Goal: Transaction & Acquisition: Purchase product/service

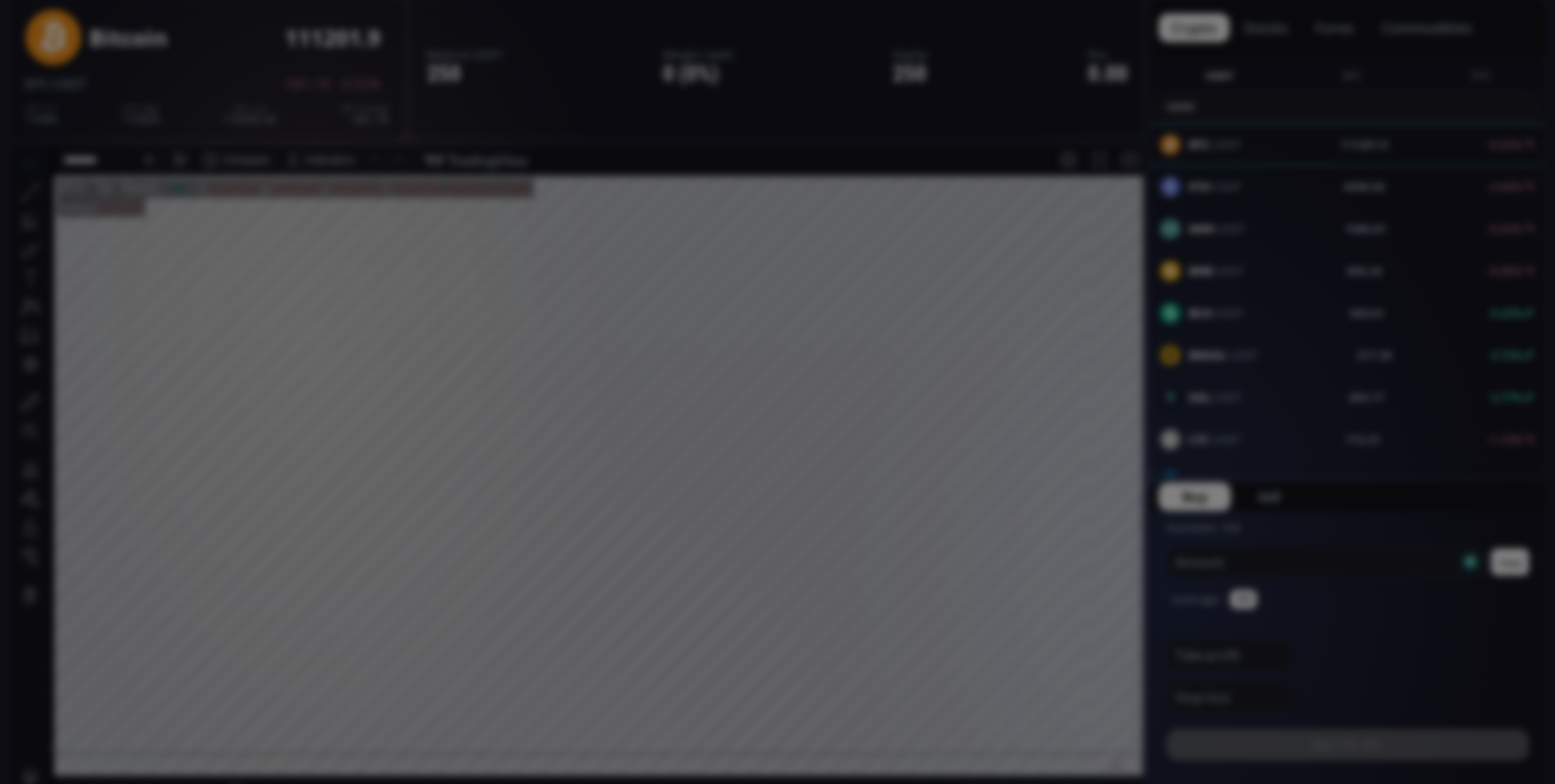
scroll to position [220, 0]
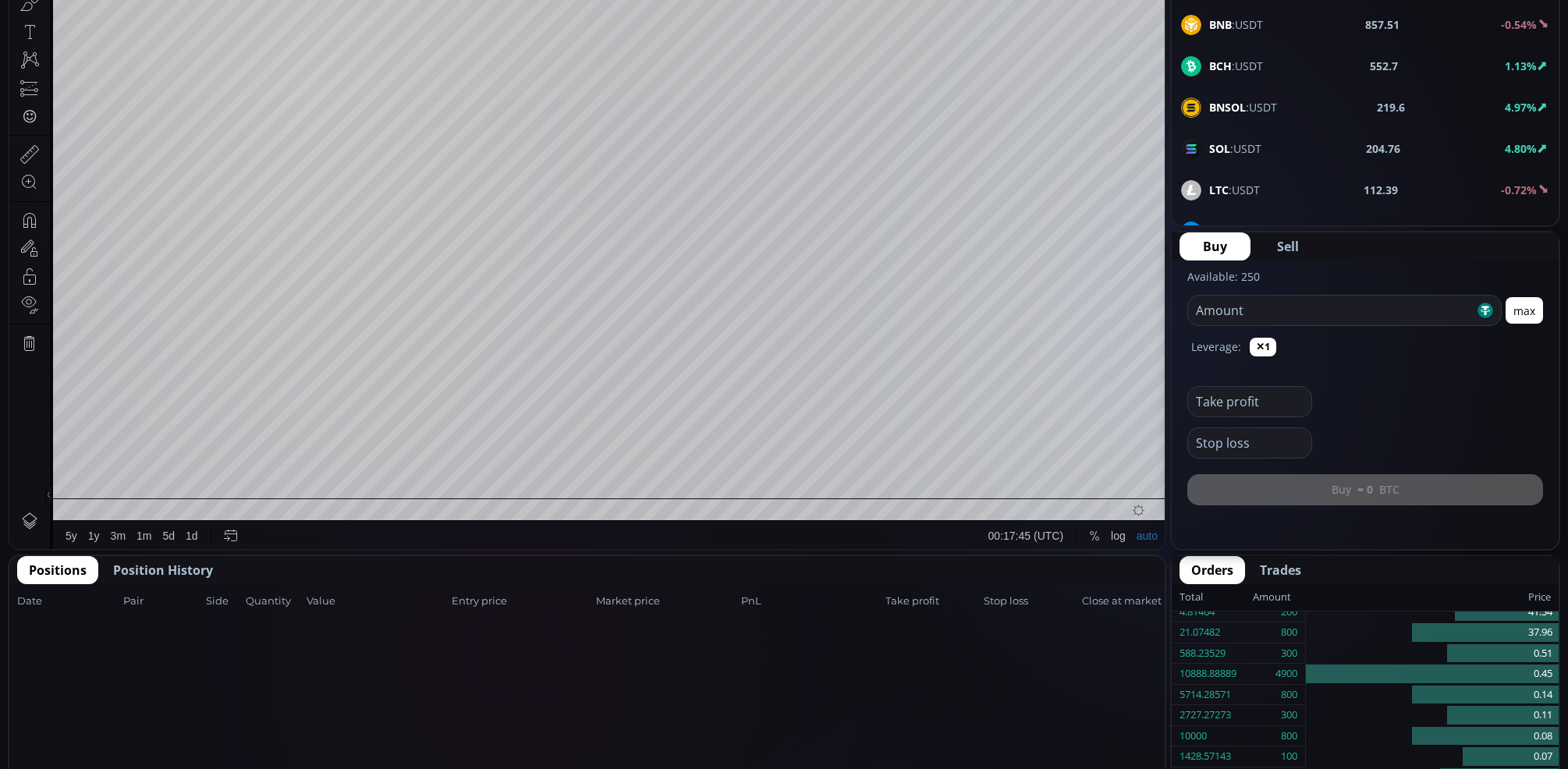
scroll to position [0, 0]
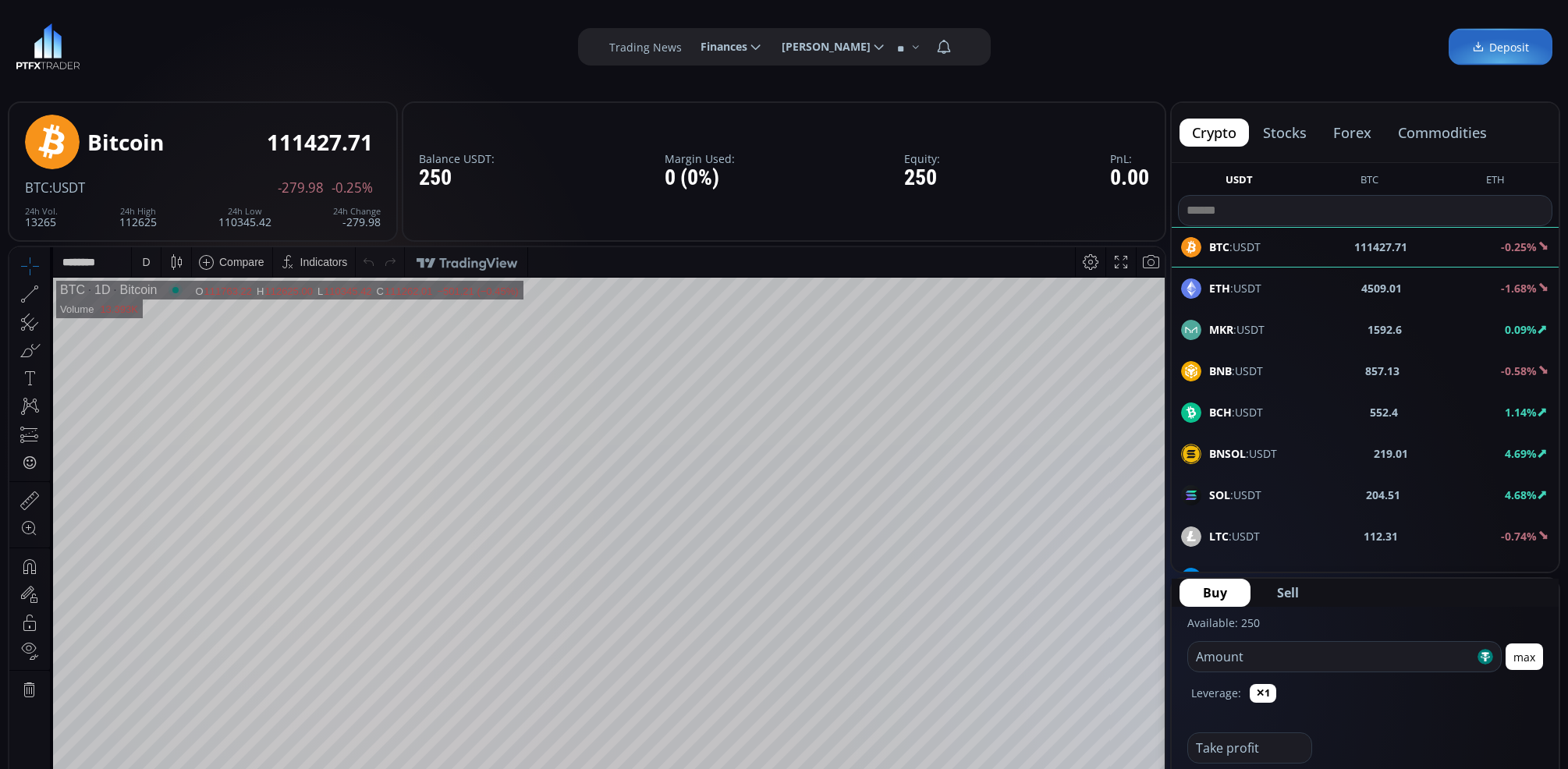
click at [727, 49] on span "Finances" at bounding box center [719, 47] width 58 height 31
click at [688, 49] on input "********" at bounding box center [688, 47] width 0 height 17
click at [414, 60] on div "**********" at bounding box center [784, 46] width 1568 height 94
click at [841, 36] on span "[PERSON_NAME]" at bounding box center [820, 47] width 100 height 31
click at [769, 39] on input "**********" at bounding box center [769, 47] width 0 height 17
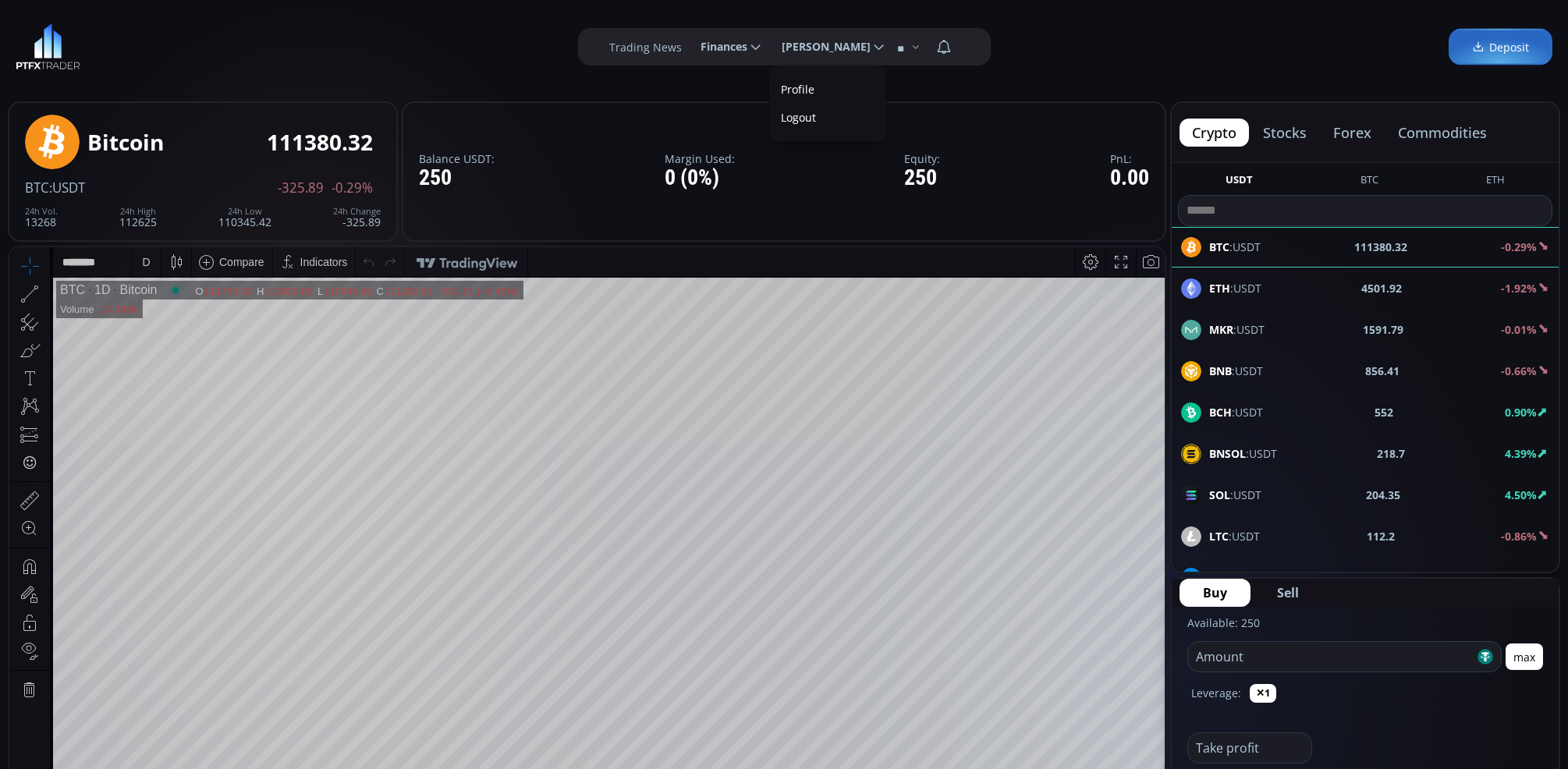
click at [720, 35] on span "Finances" at bounding box center [719, 47] width 58 height 31
click at [688, 39] on input "********" at bounding box center [688, 47] width 0 height 17
click at [844, 88] on div "**********" at bounding box center [784, 46] width 1568 height 94
click at [835, 45] on span "[PERSON_NAME]" at bounding box center [820, 47] width 100 height 31
click at [769, 45] on input "**********" at bounding box center [769, 47] width 0 height 17
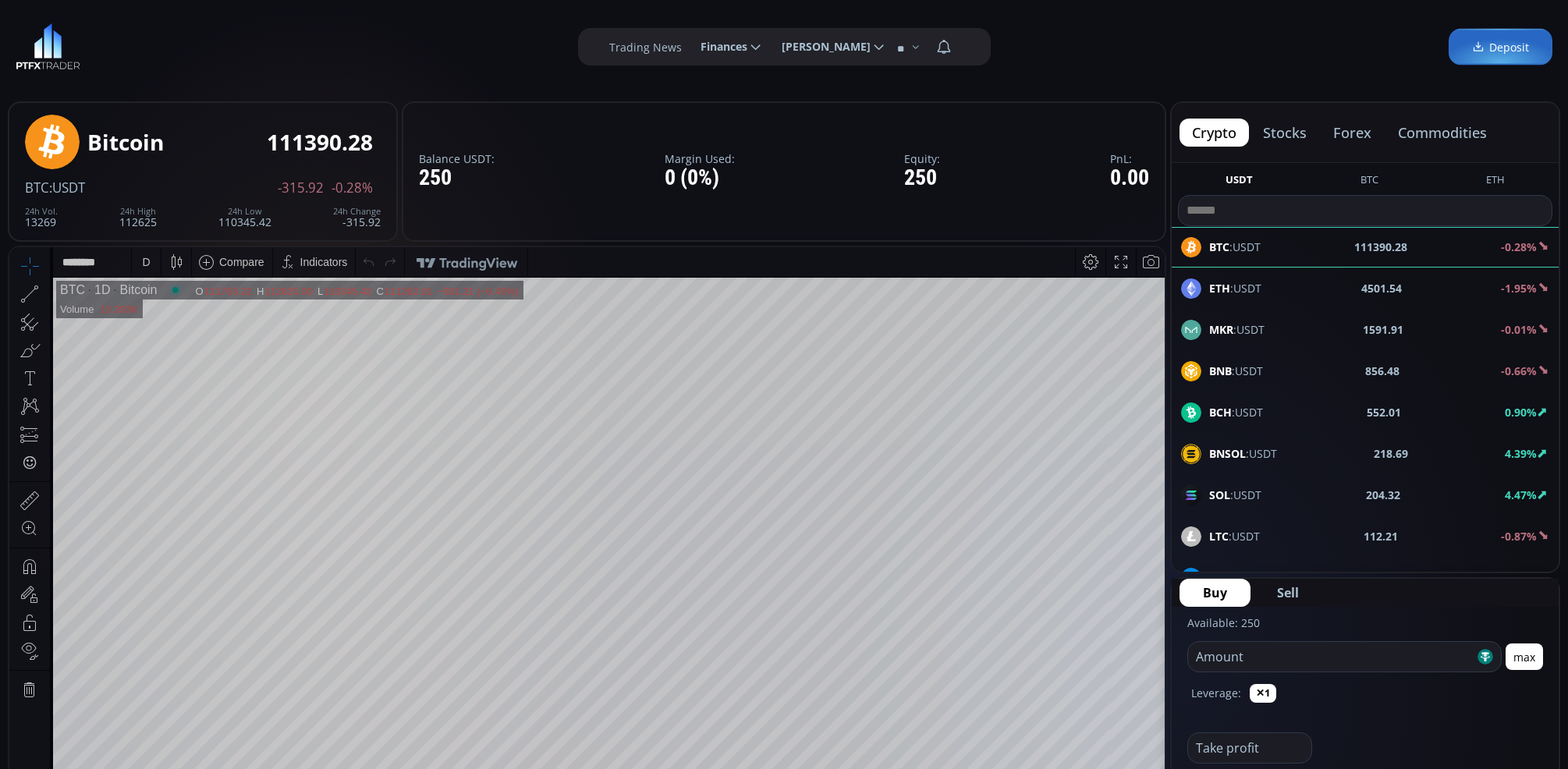
scroll to position [0, 92]
click at [806, 87] on link "Profile" at bounding box center [828, 89] width 109 height 24
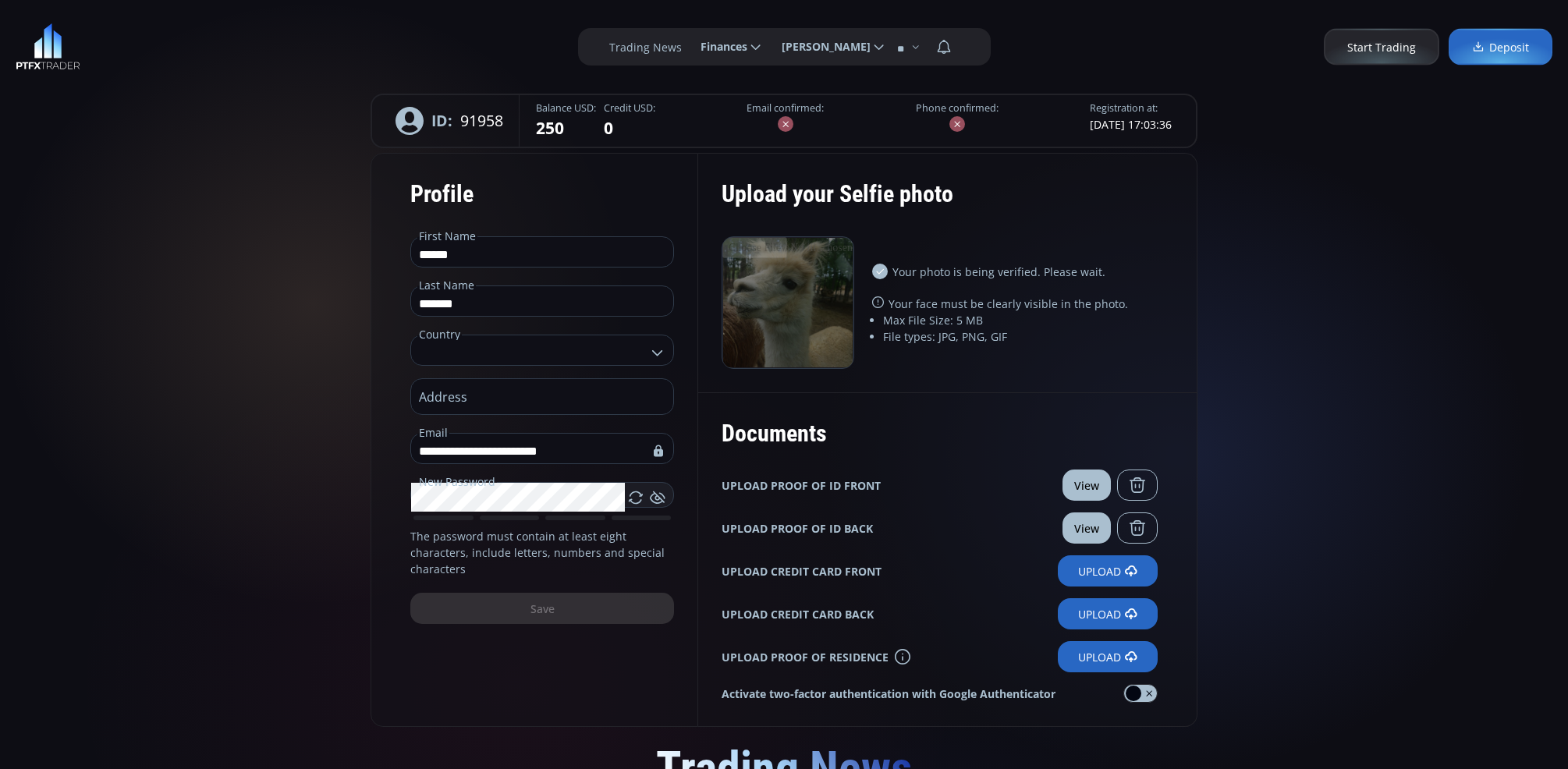
type input "**********"
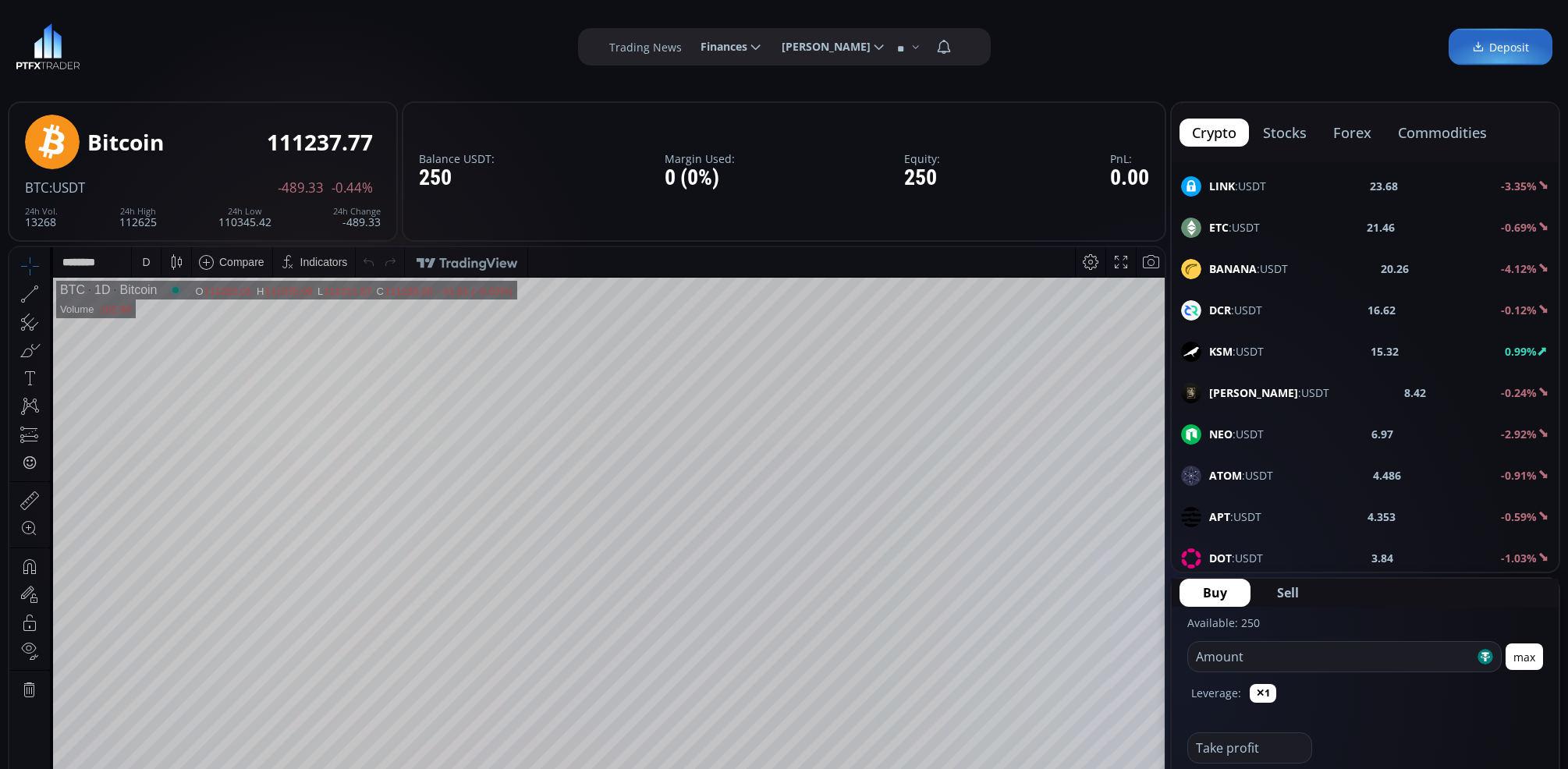
click at [580, 165] on div "Balance USDT: 250 Margin Used: 0 (0%) Equity: 250 PnL: 0.00" at bounding box center [784, 172] width 765 height 141
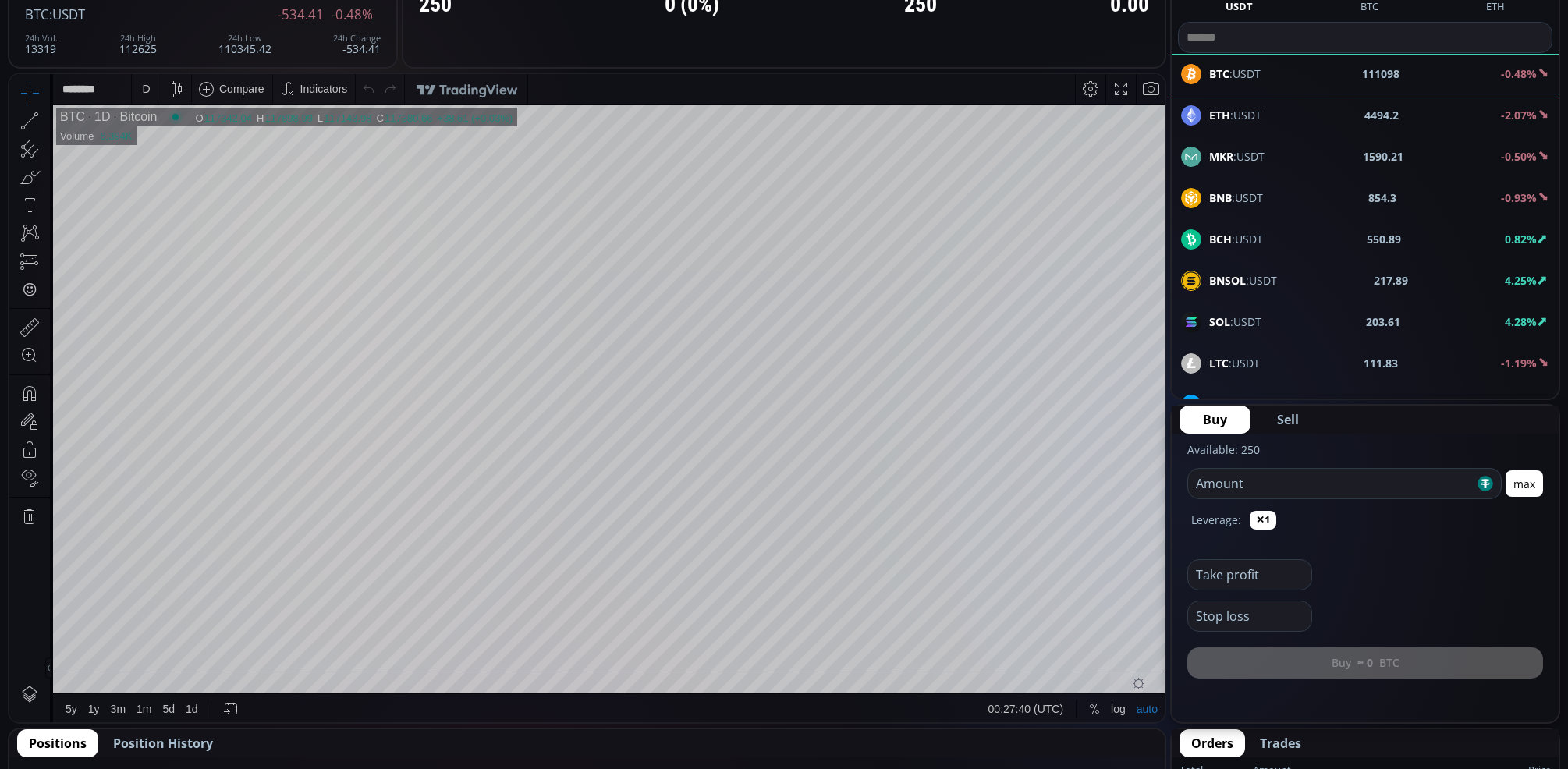
scroll to position [87, 0]
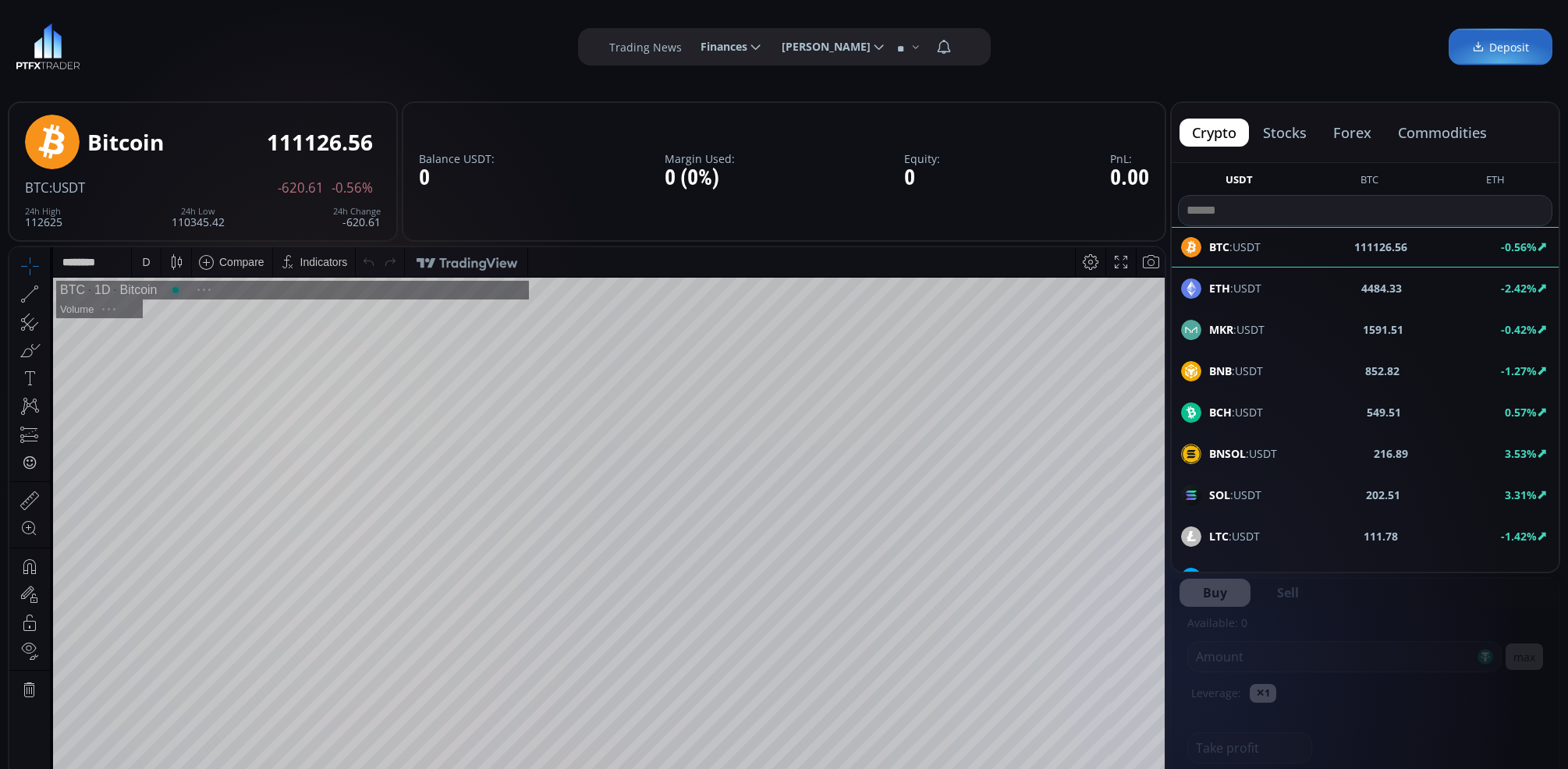
scroll to position [216, 0]
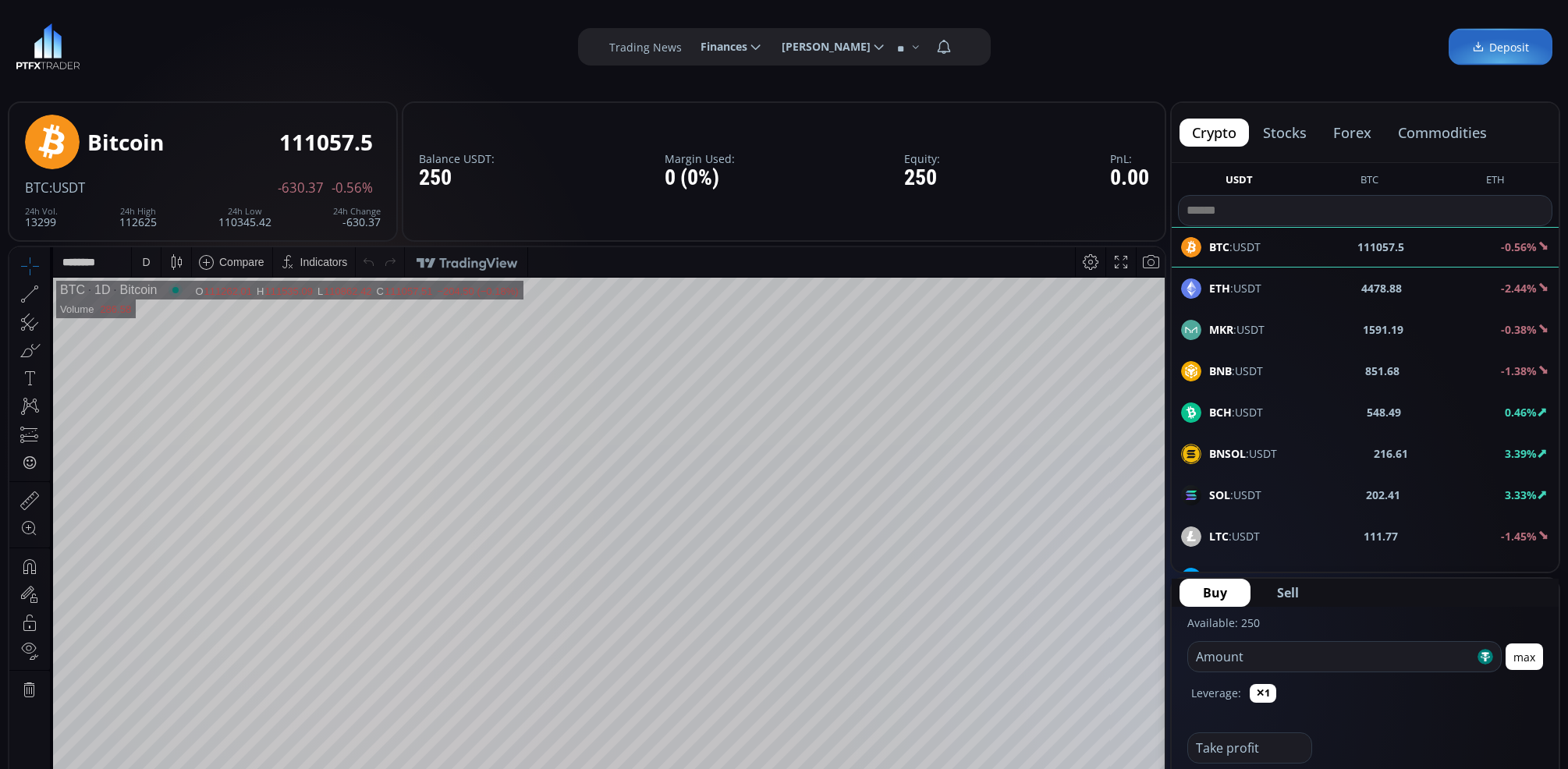
click at [1308, 487] on div "SOL :USDT 202.41 3.33%" at bounding box center [1365, 495] width 368 height 21
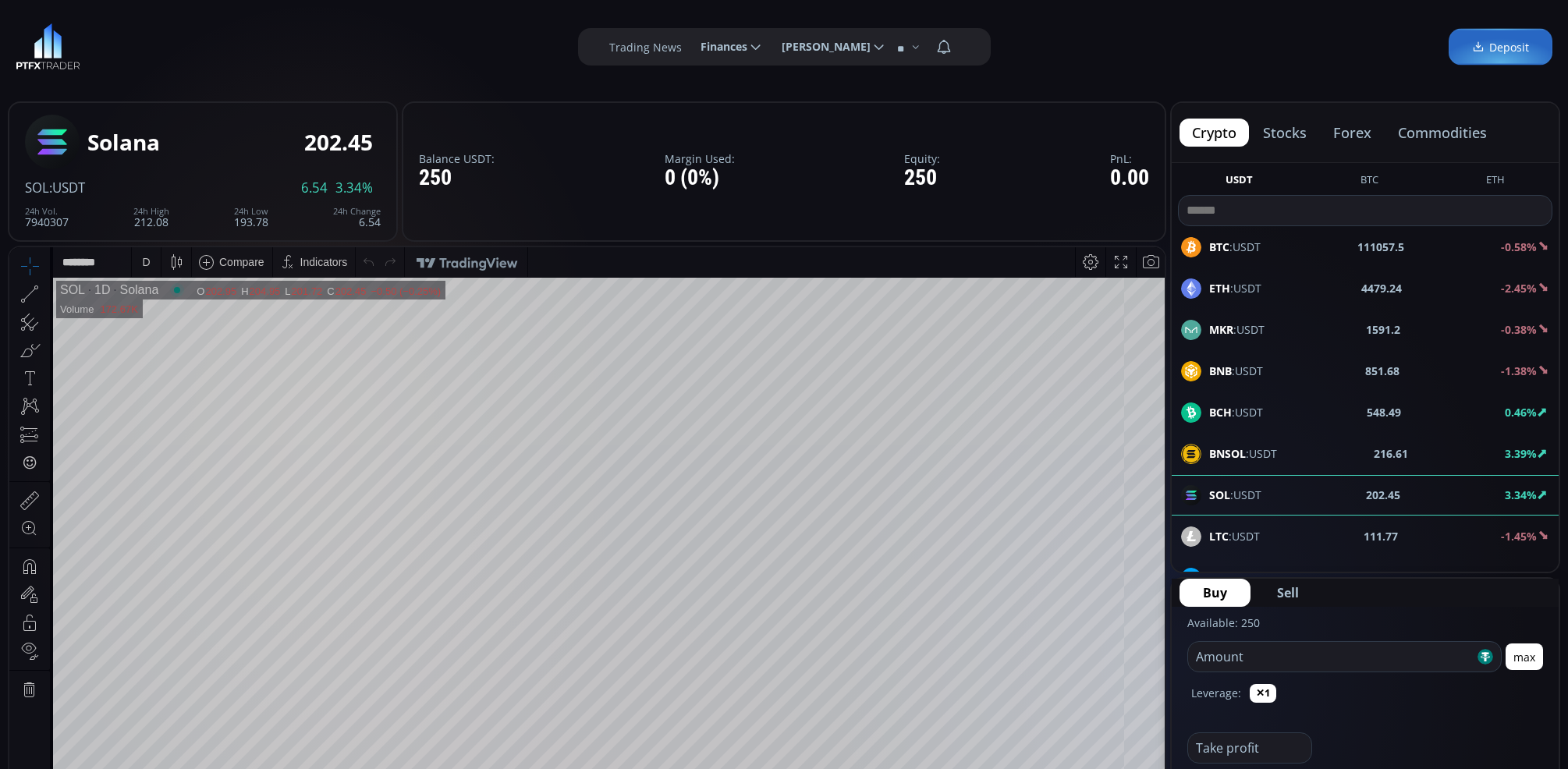
click at [135, 268] on div "D" at bounding box center [146, 262] width 29 height 30
click at [201, 320] on div "1 minute" at bounding box center [185, 319] width 95 height 12
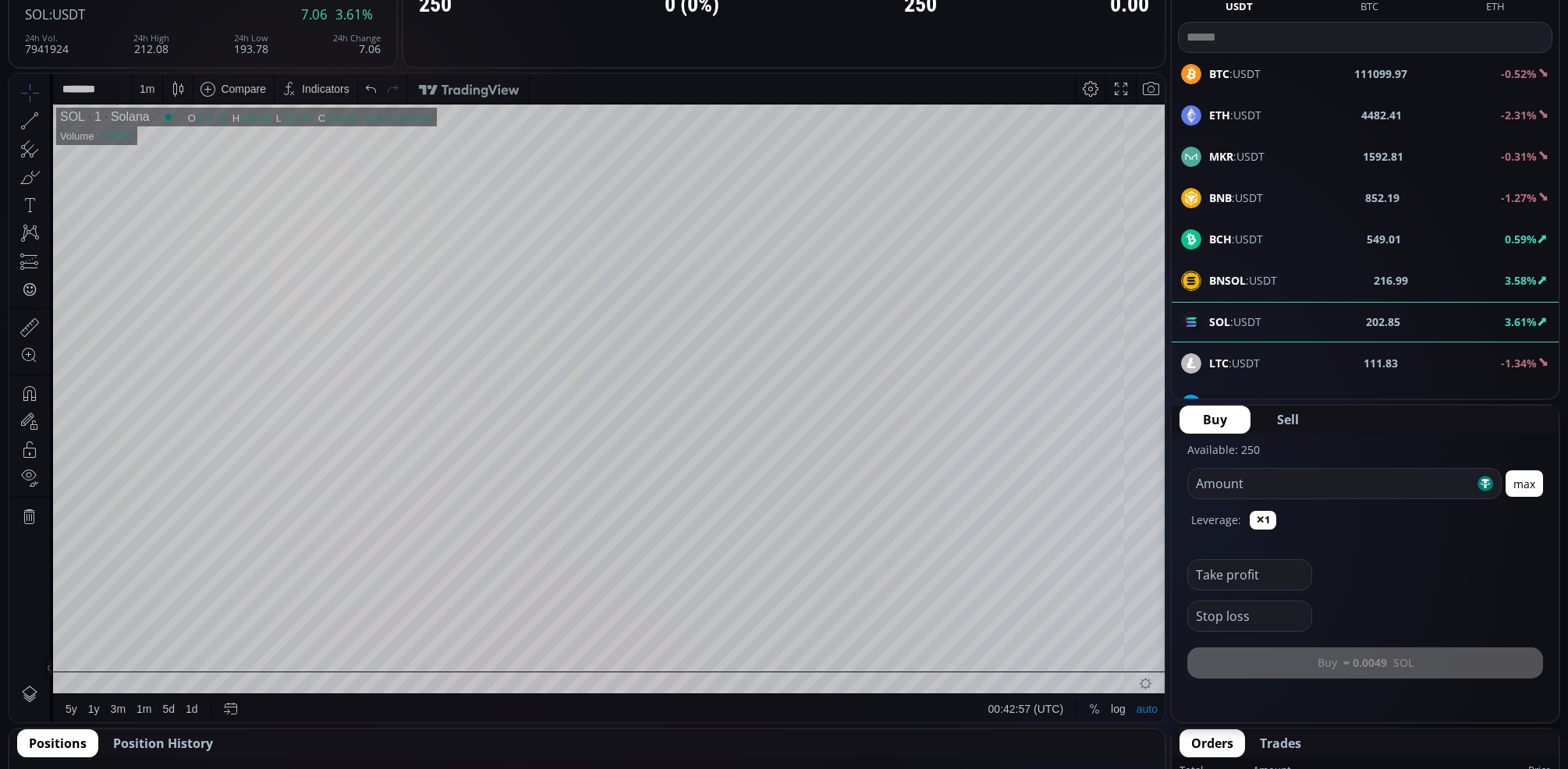
click at [155, 89] on div "1 m" at bounding box center [147, 89] width 31 height 30
click at [158, 172] on div "5 minutes" at bounding box center [165, 171] width 47 height 12
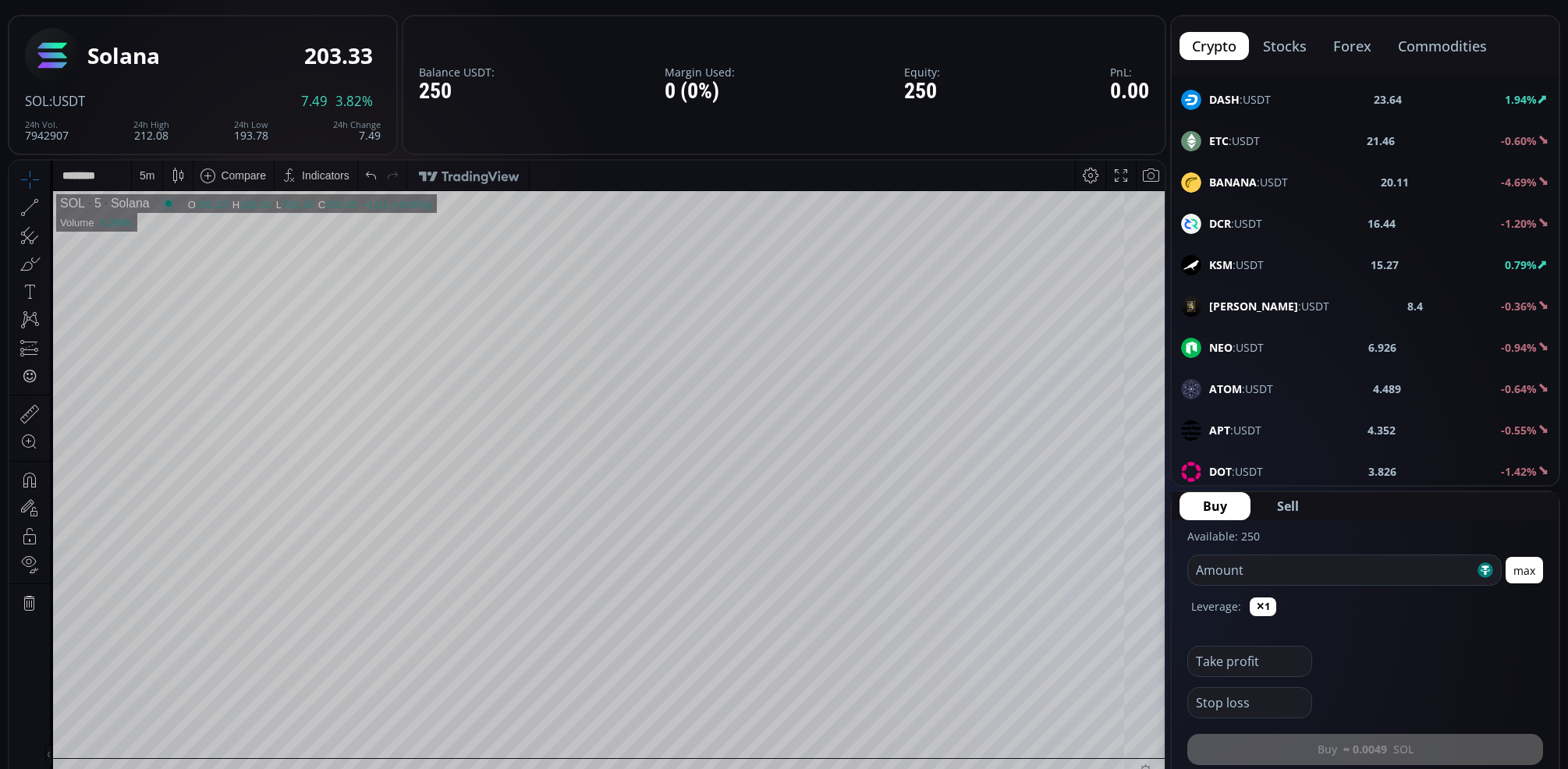
scroll to position [606, 0]
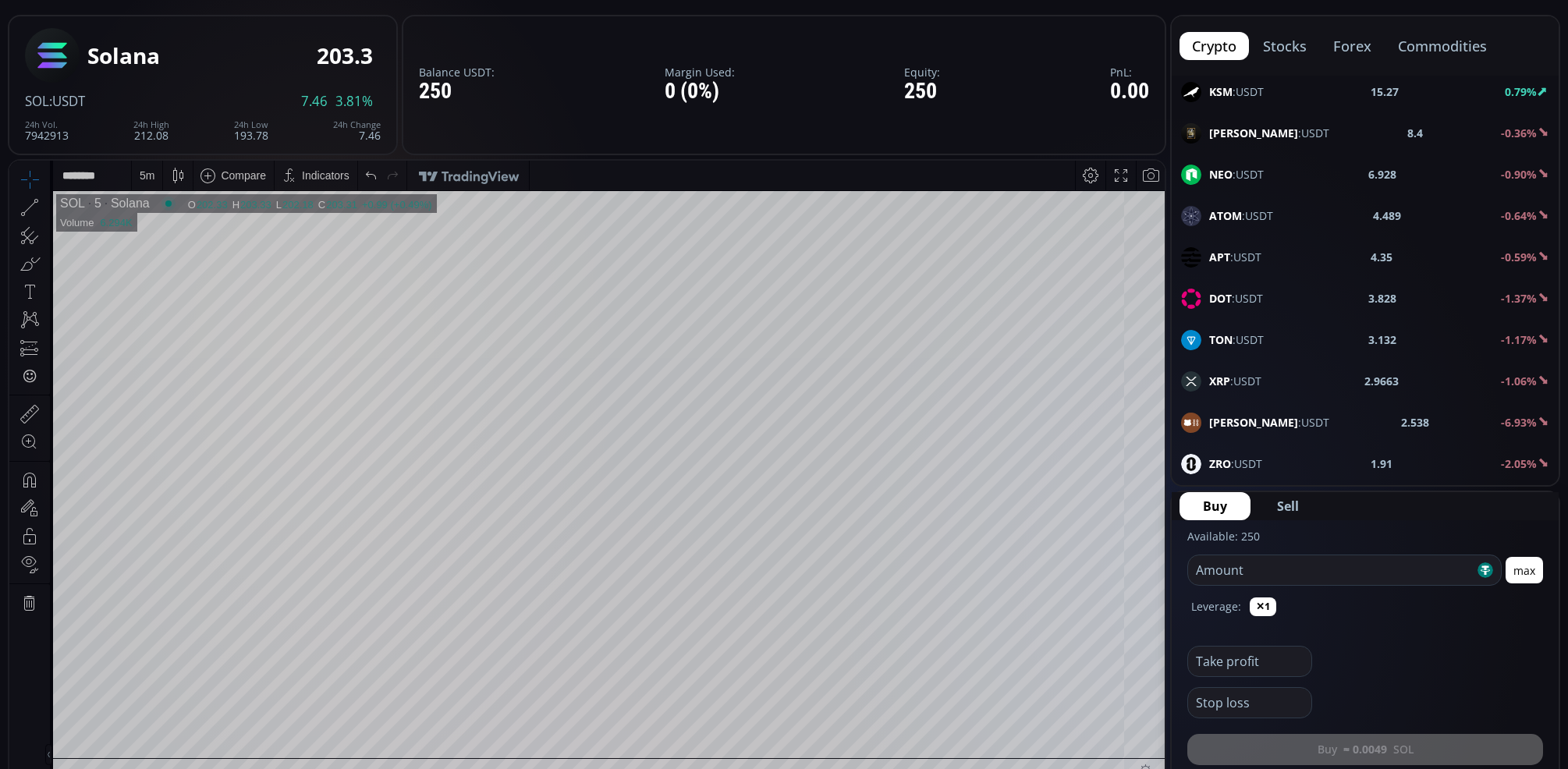
click at [1314, 384] on div "XRP :USDT 2.9663 -1.06%" at bounding box center [1365, 382] width 368 height 21
click at [140, 172] on div "D" at bounding box center [147, 175] width 13 height 30
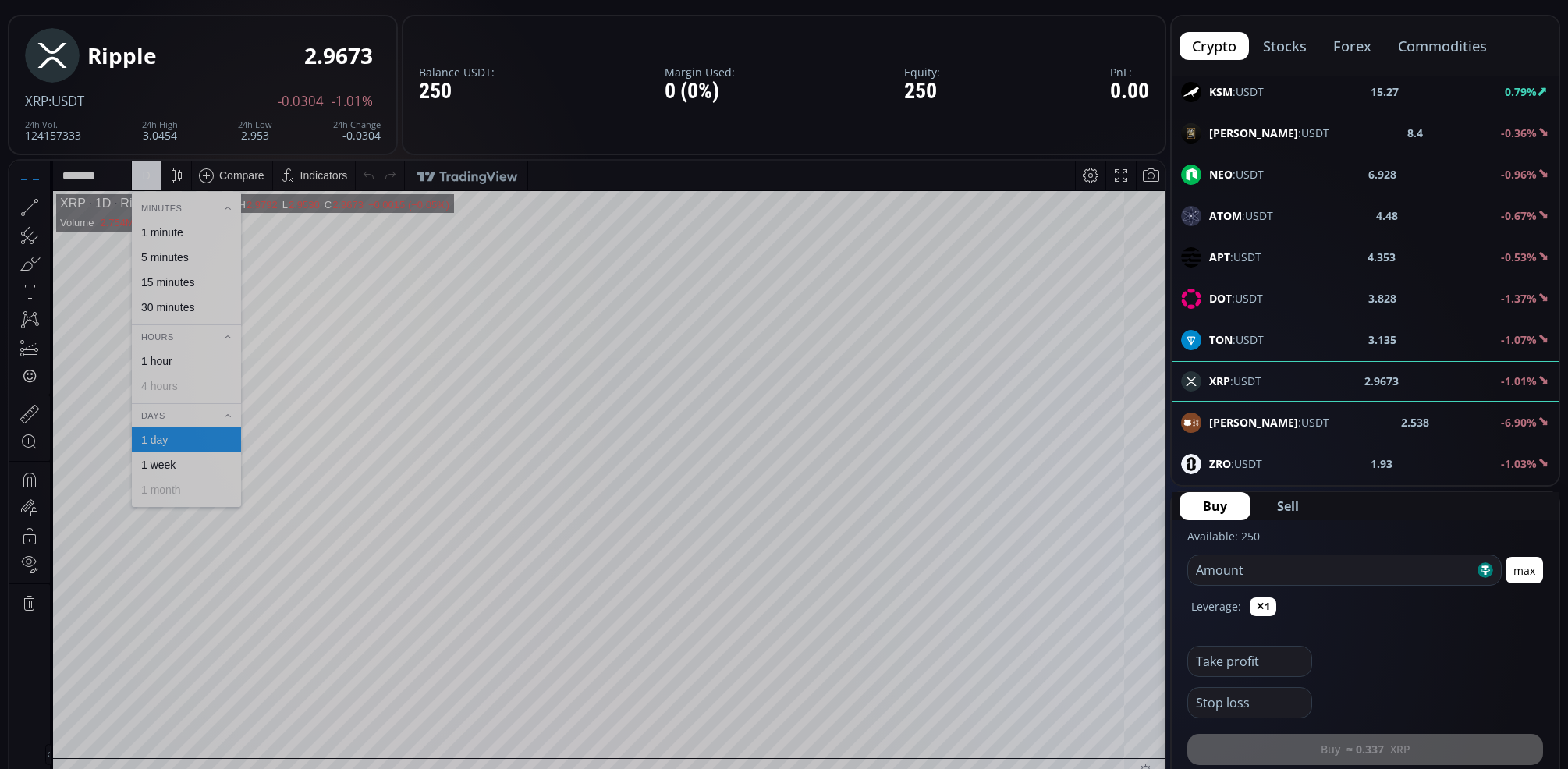
click at [171, 228] on div "1 minute" at bounding box center [162, 232] width 42 height 12
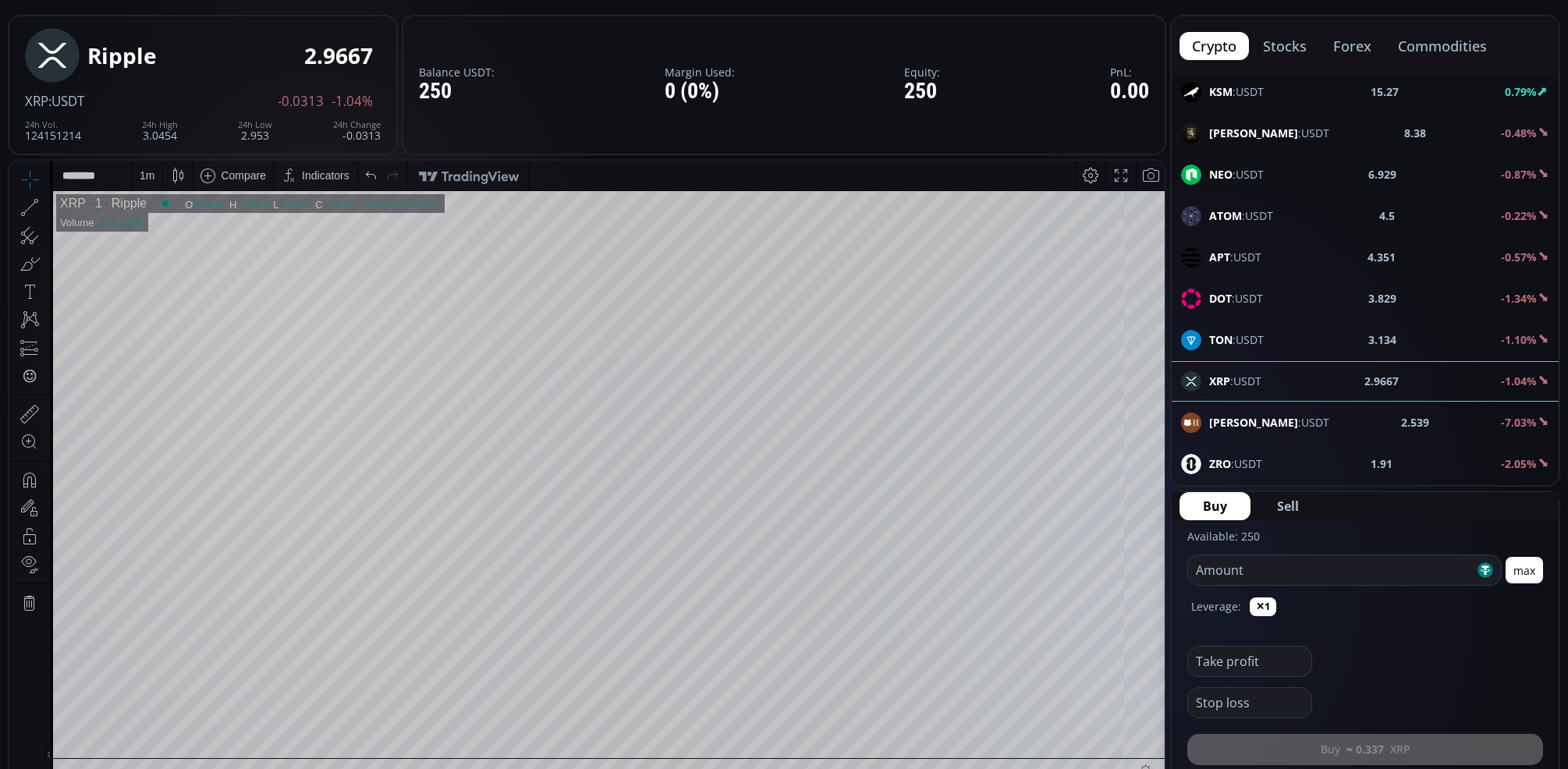
scroll to position [260, 0]
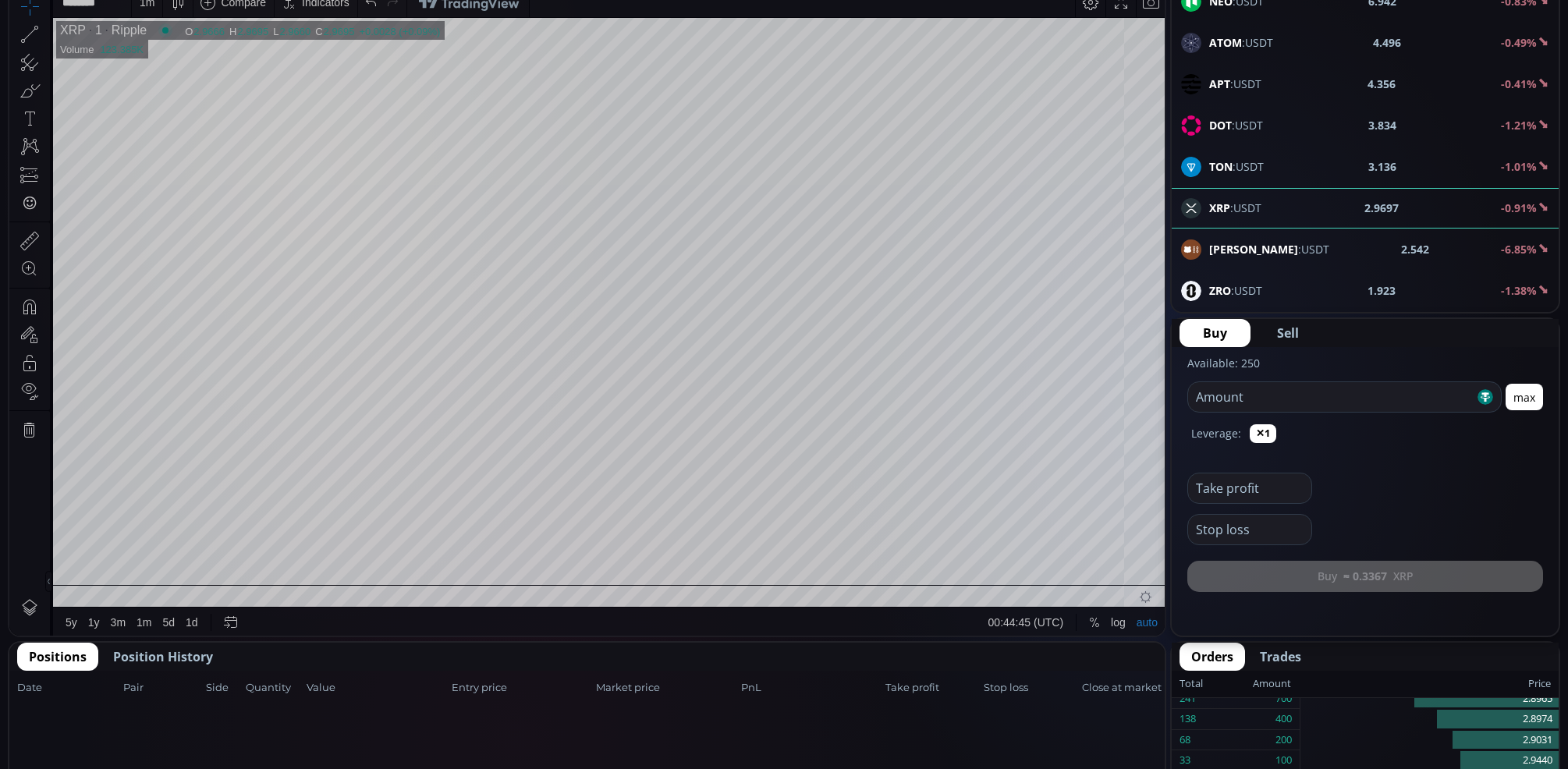
click at [1530, 400] on button "max" at bounding box center [1524, 397] width 37 height 26
type input "***"
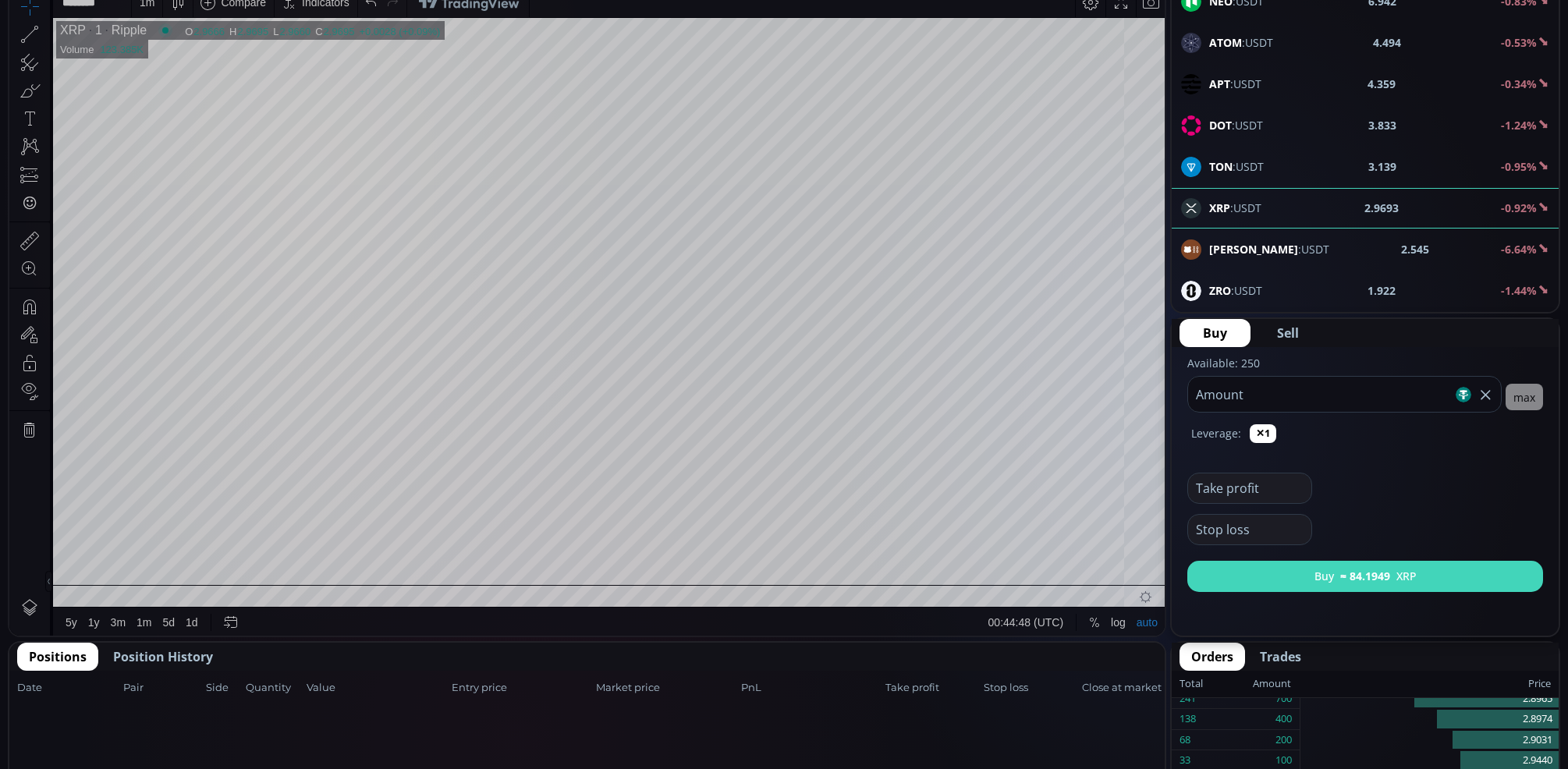
click at [1340, 575] on b "≈ 84.1949" at bounding box center [1365, 576] width 50 height 17
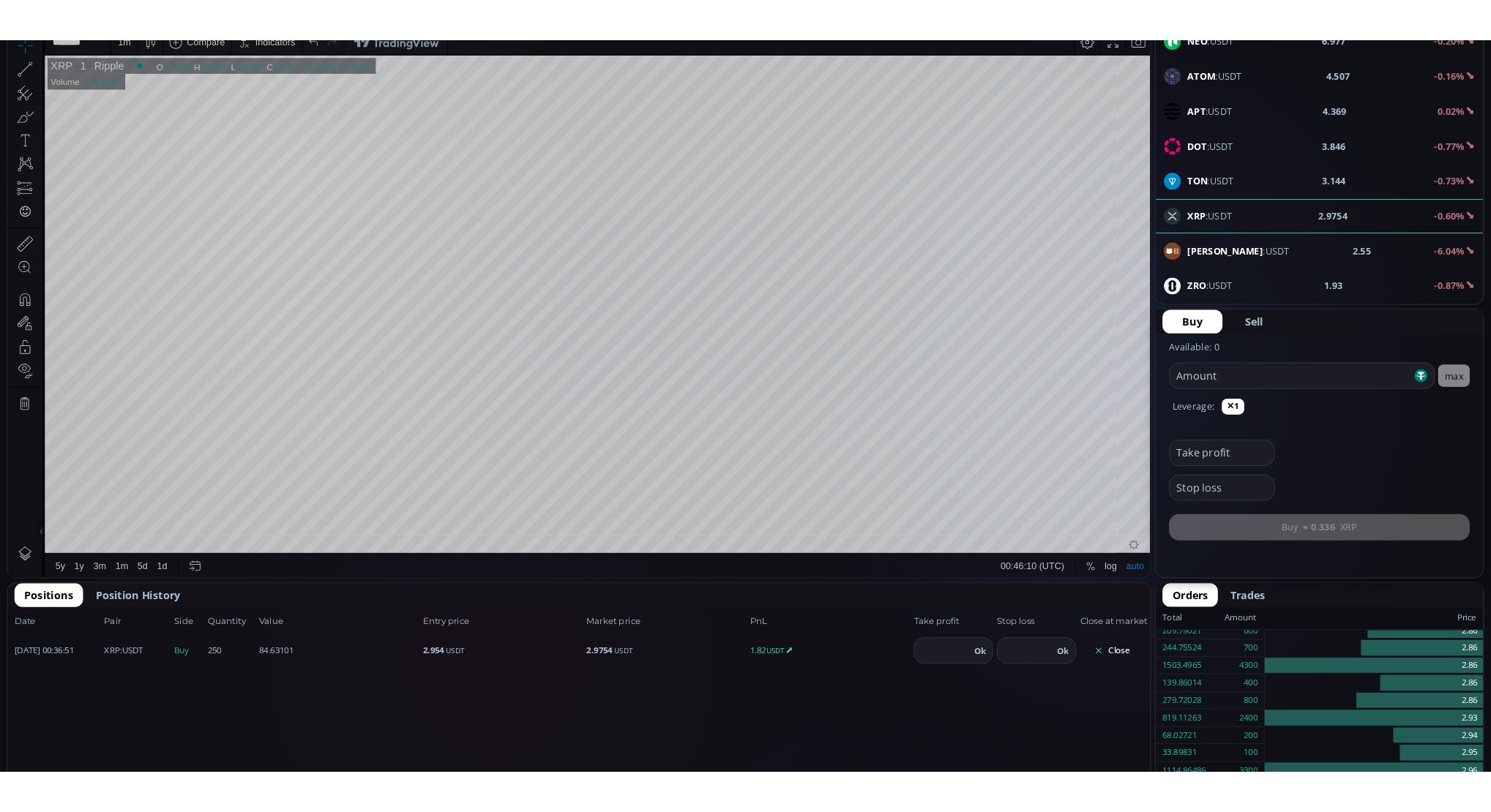
scroll to position [152, 0]
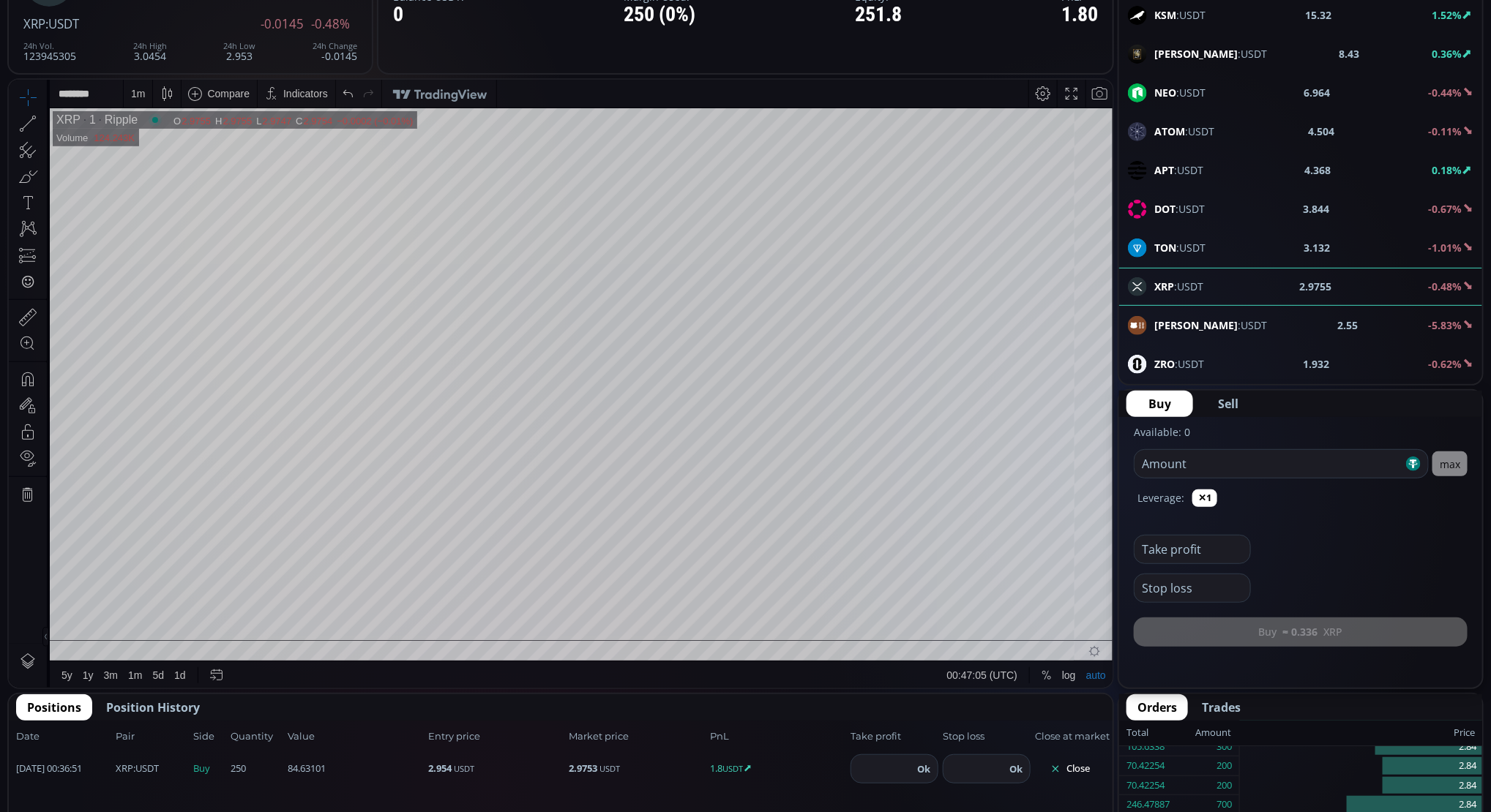
click at [1062, 720] on button "Close" at bounding box center [1070, 769] width 70 height 23
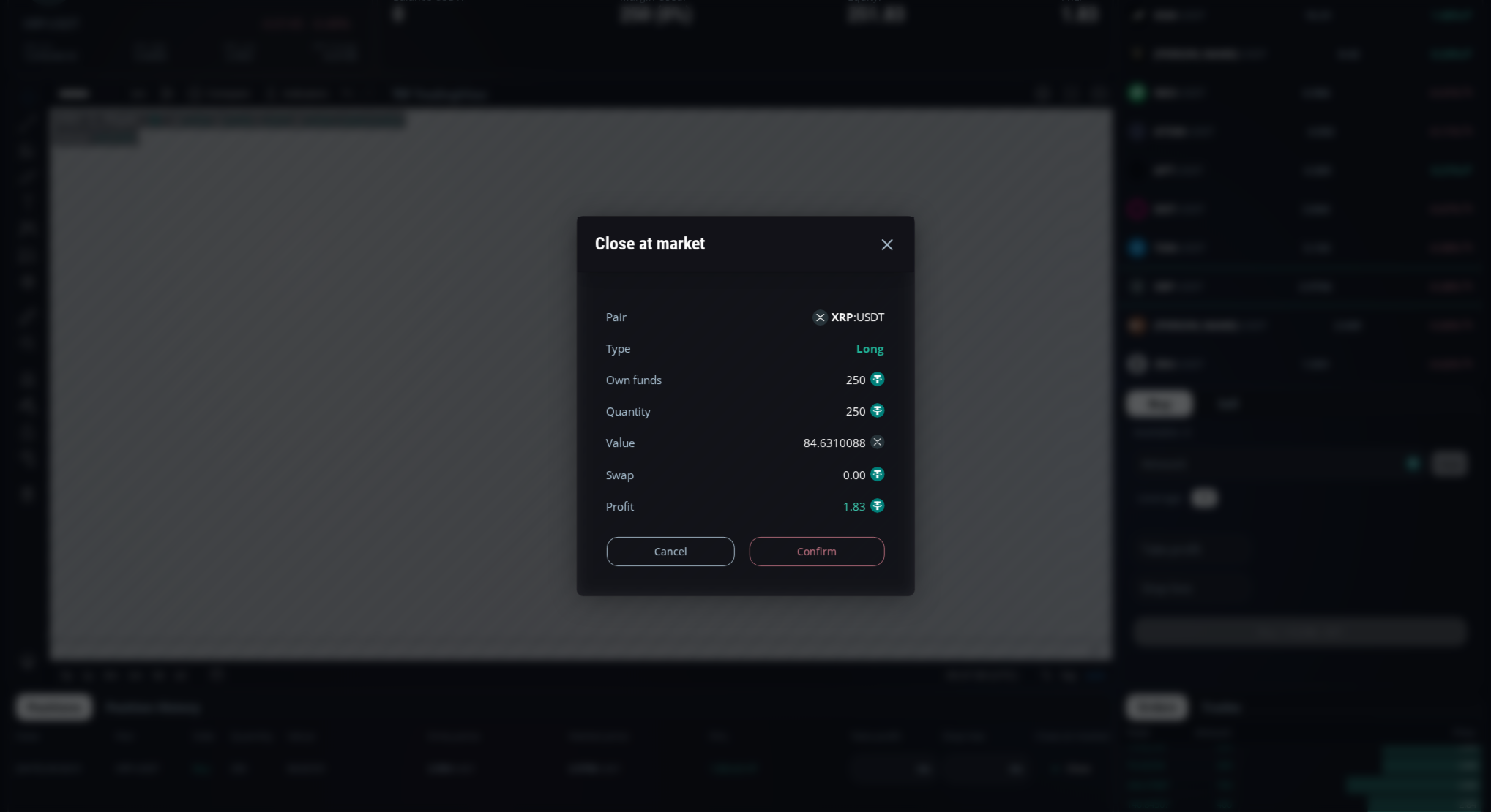
click at [796, 542] on button "Confirm" at bounding box center [817, 552] width 135 height 29
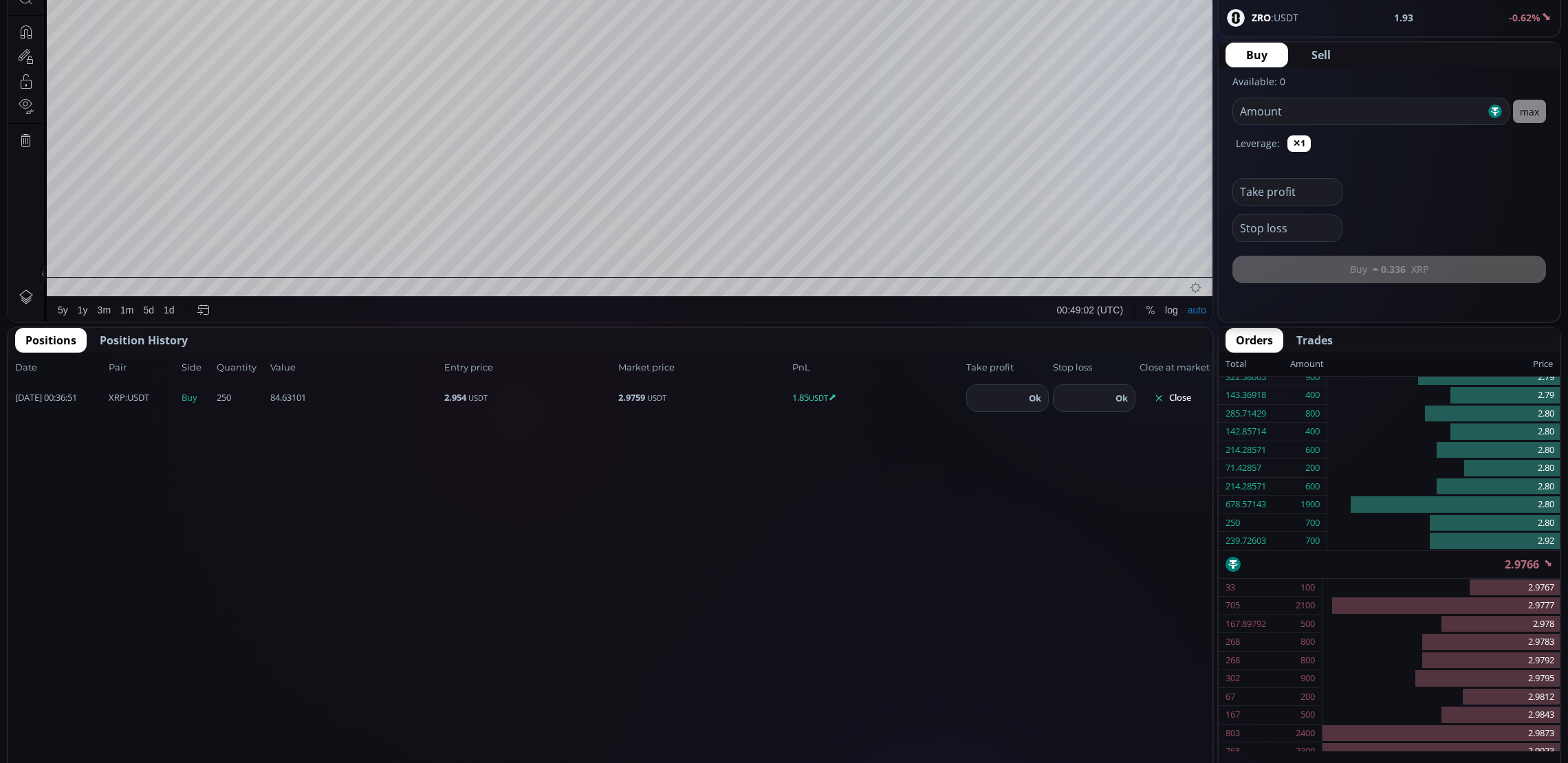
scroll to position [209, 0]
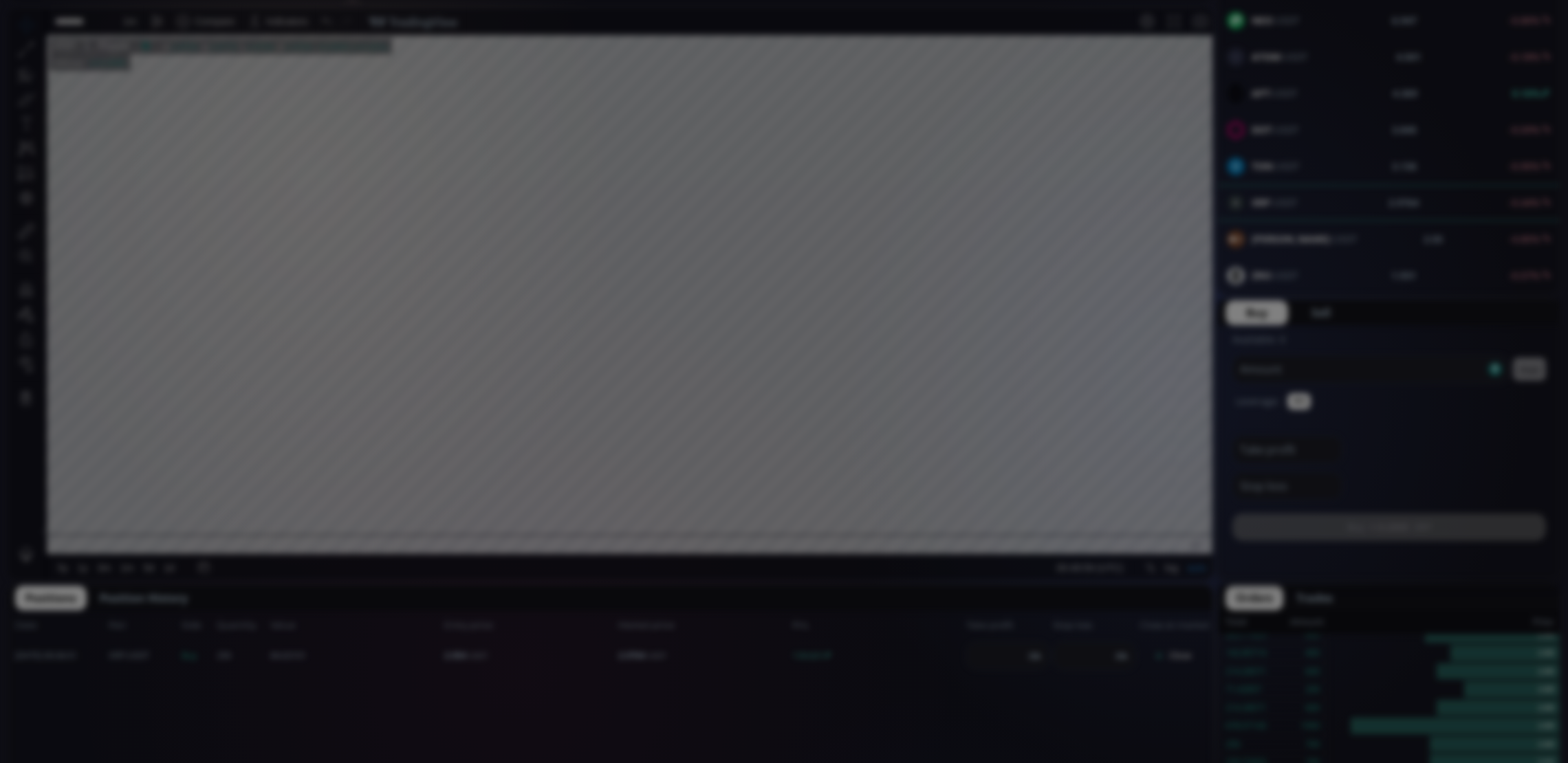
click at [1036, 371] on div "**********" at bounding box center [784, 768] width 1568 height 1955
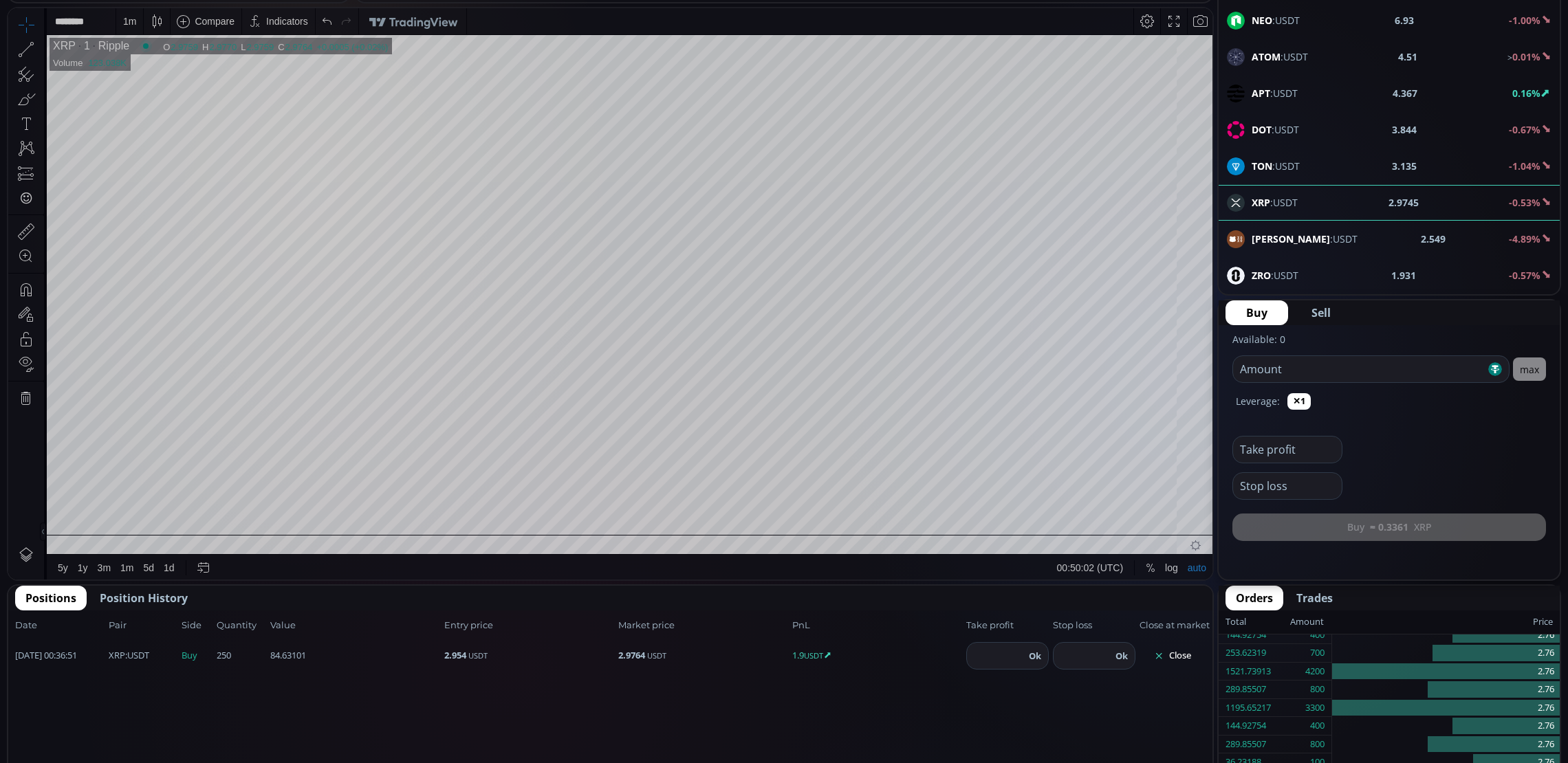
scroll to position [124, 0]
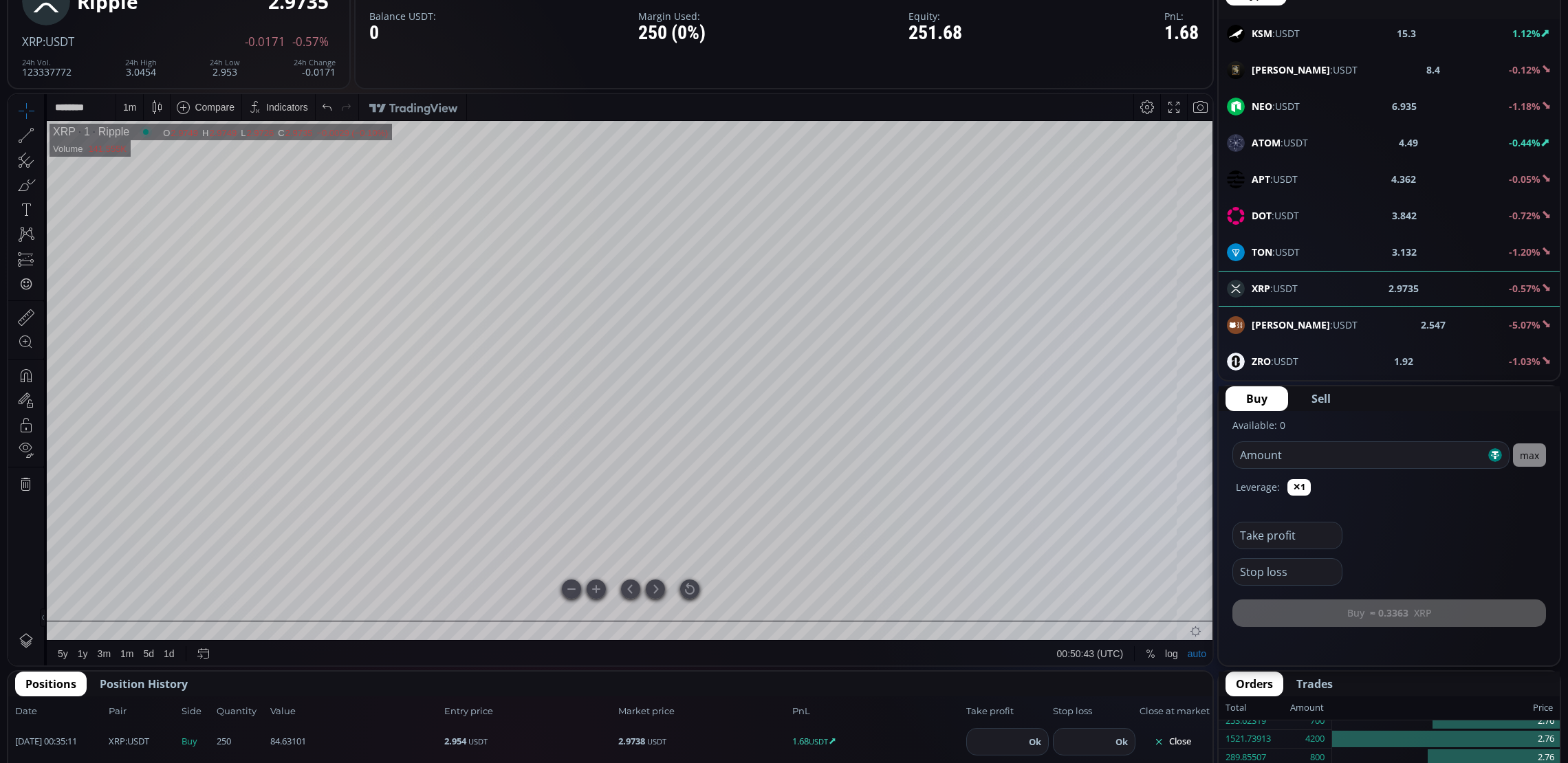
click at [687, 584] on div at bounding box center [690, 589] width 19 height 19
click at [1178, 677] on button "Close" at bounding box center [1173, 742] width 66 height 22
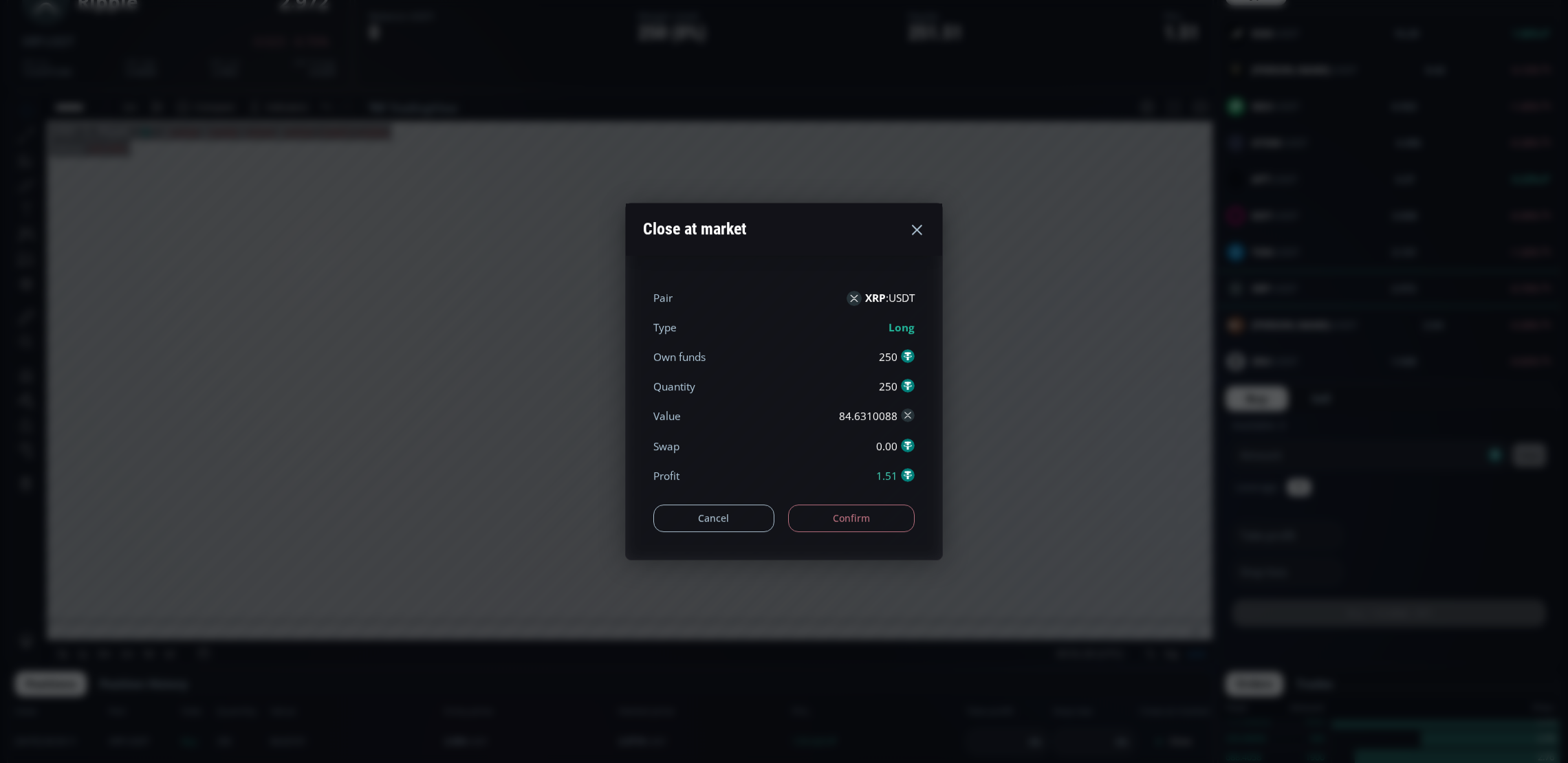
click at [866, 508] on button "Confirm" at bounding box center [851, 519] width 127 height 28
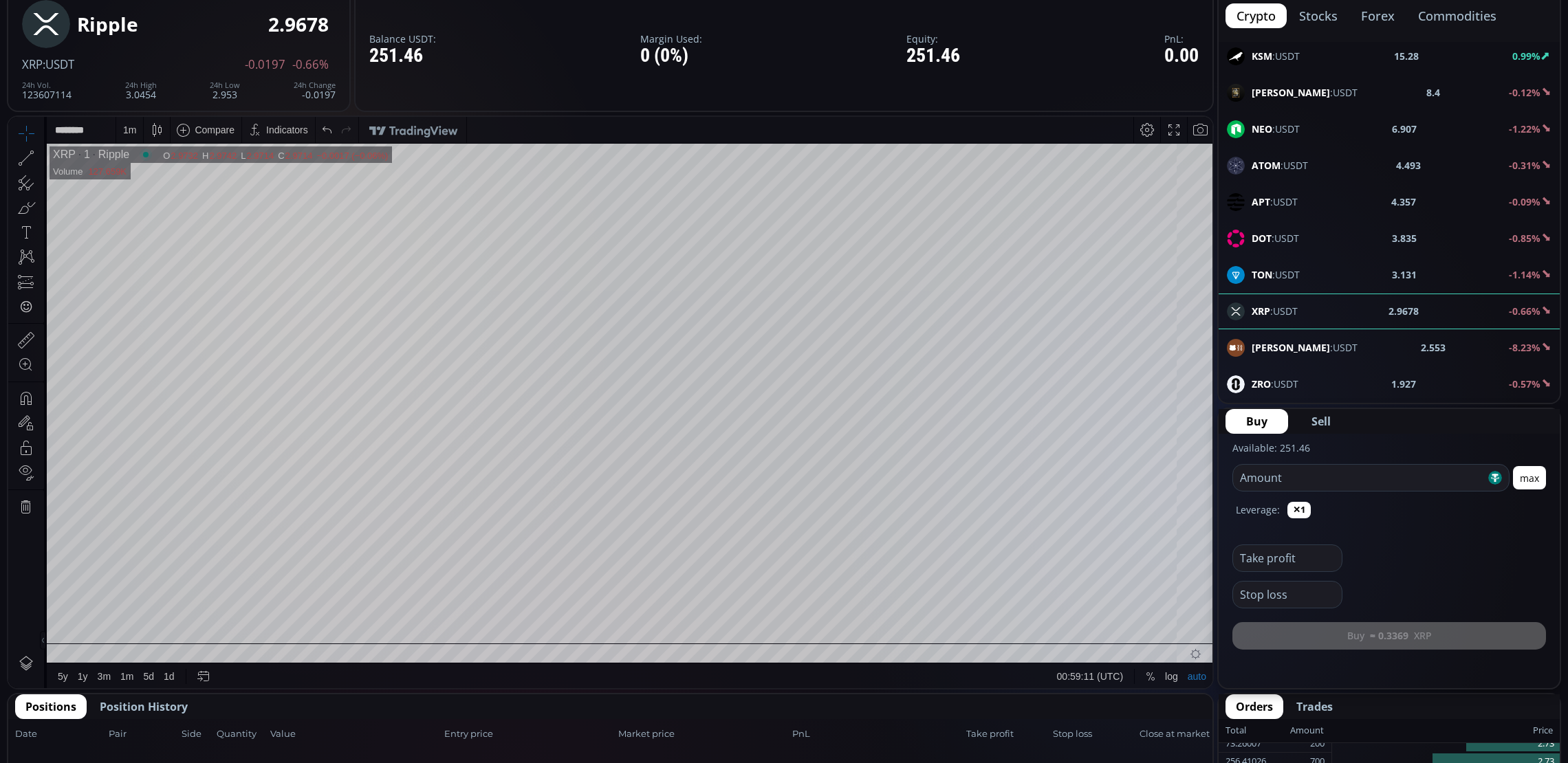
scroll to position [0, 0]
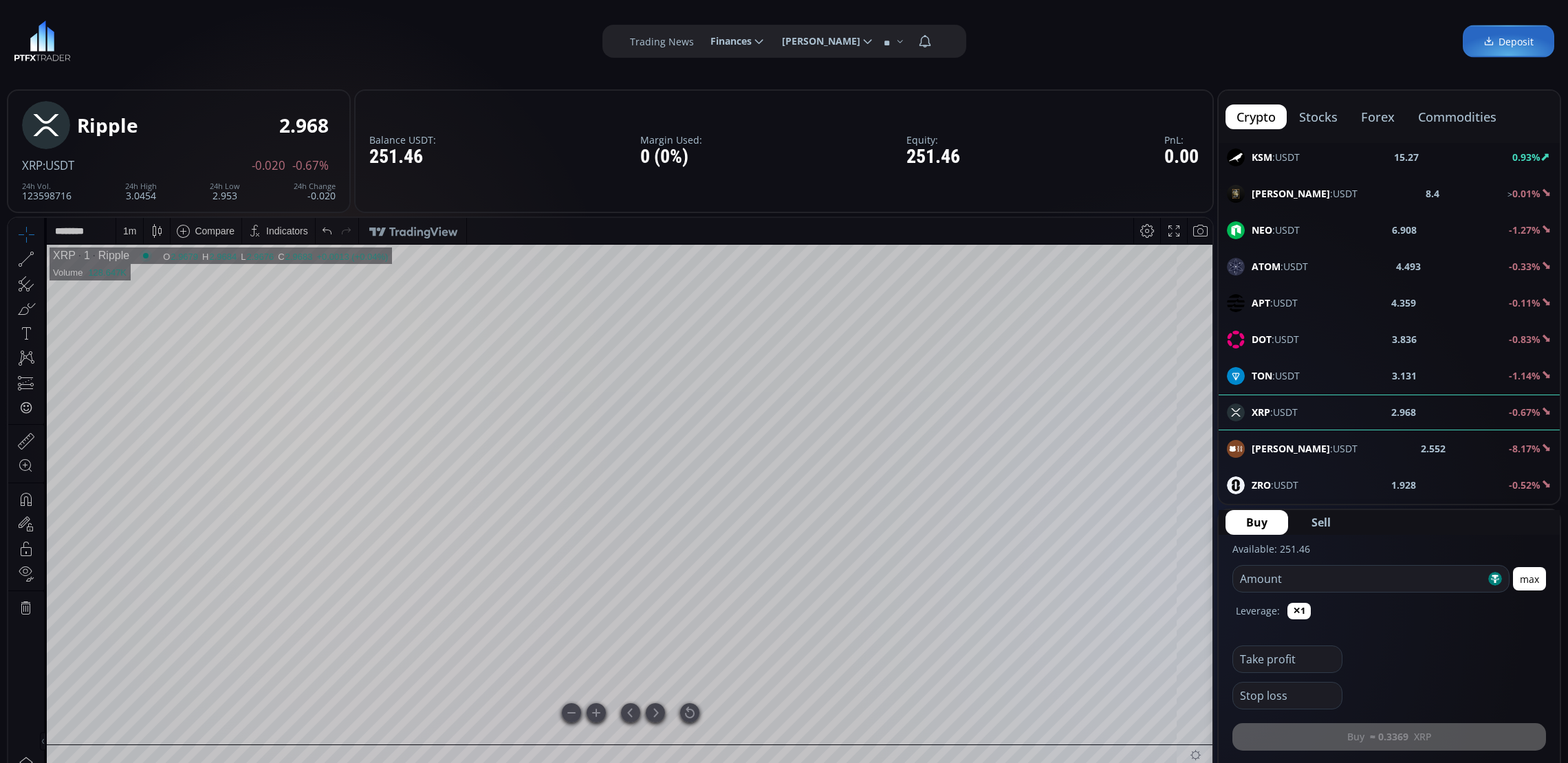
click at [689, 677] on div at bounding box center [690, 713] width 19 height 19
click at [1262, 349] on div "DOT :USDT" at bounding box center [1262, 339] width 72 height 18
click at [1270, 414] on span "XRP :USDT" at bounding box center [1274, 412] width 46 height 15
click at [130, 233] on div "D" at bounding box center [128, 231] width 7 height 11
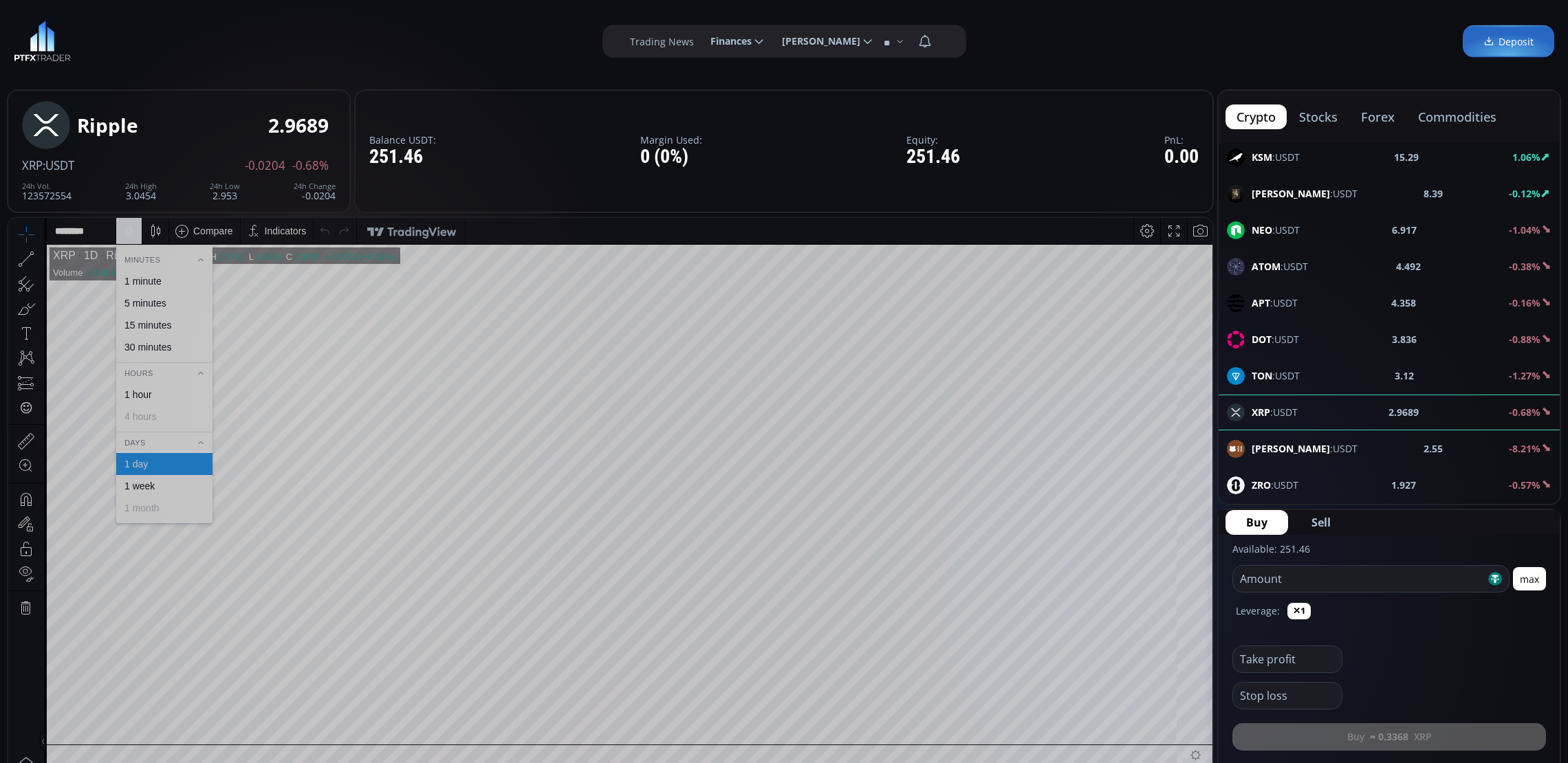
click at [148, 274] on div "1 minute" at bounding box center [164, 281] width 96 height 22
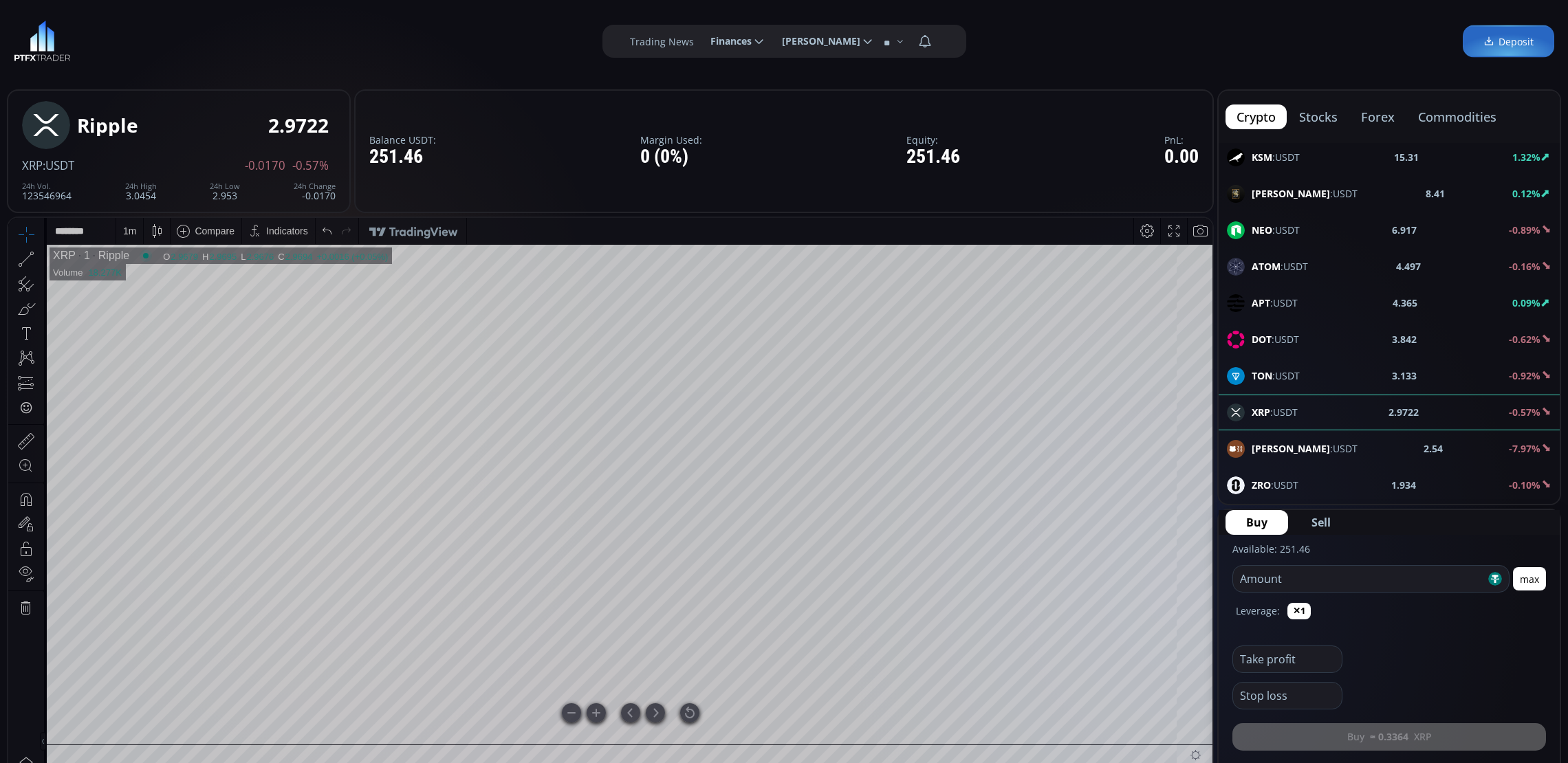
click at [690, 677] on div at bounding box center [690, 713] width 19 height 19
click at [126, 236] on div "1 m" at bounding box center [130, 231] width 13 height 11
click at [161, 342] on div "30 minutes" at bounding box center [148, 346] width 47 height 11
click at [126, 239] on div "30 m" at bounding box center [132, 231] width 18 height 26
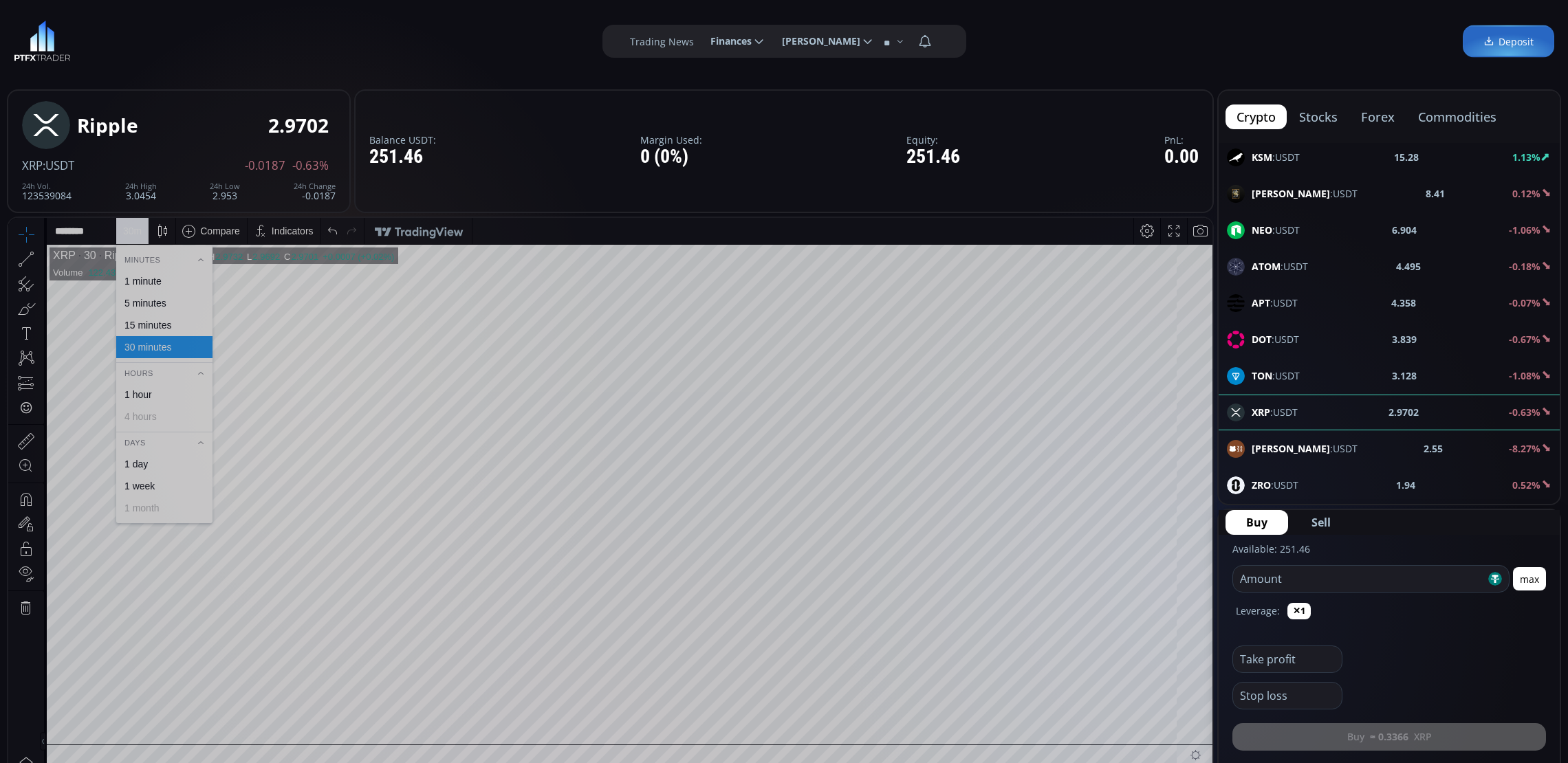
click at [157, 274] on div "1 minute" at bounding box center [164, 281] width 96 height 22
click at [1310, 349] on div "DOT :USDT 3.838 -0.70%" at bounding box center [1389, 339] width 325 height 18
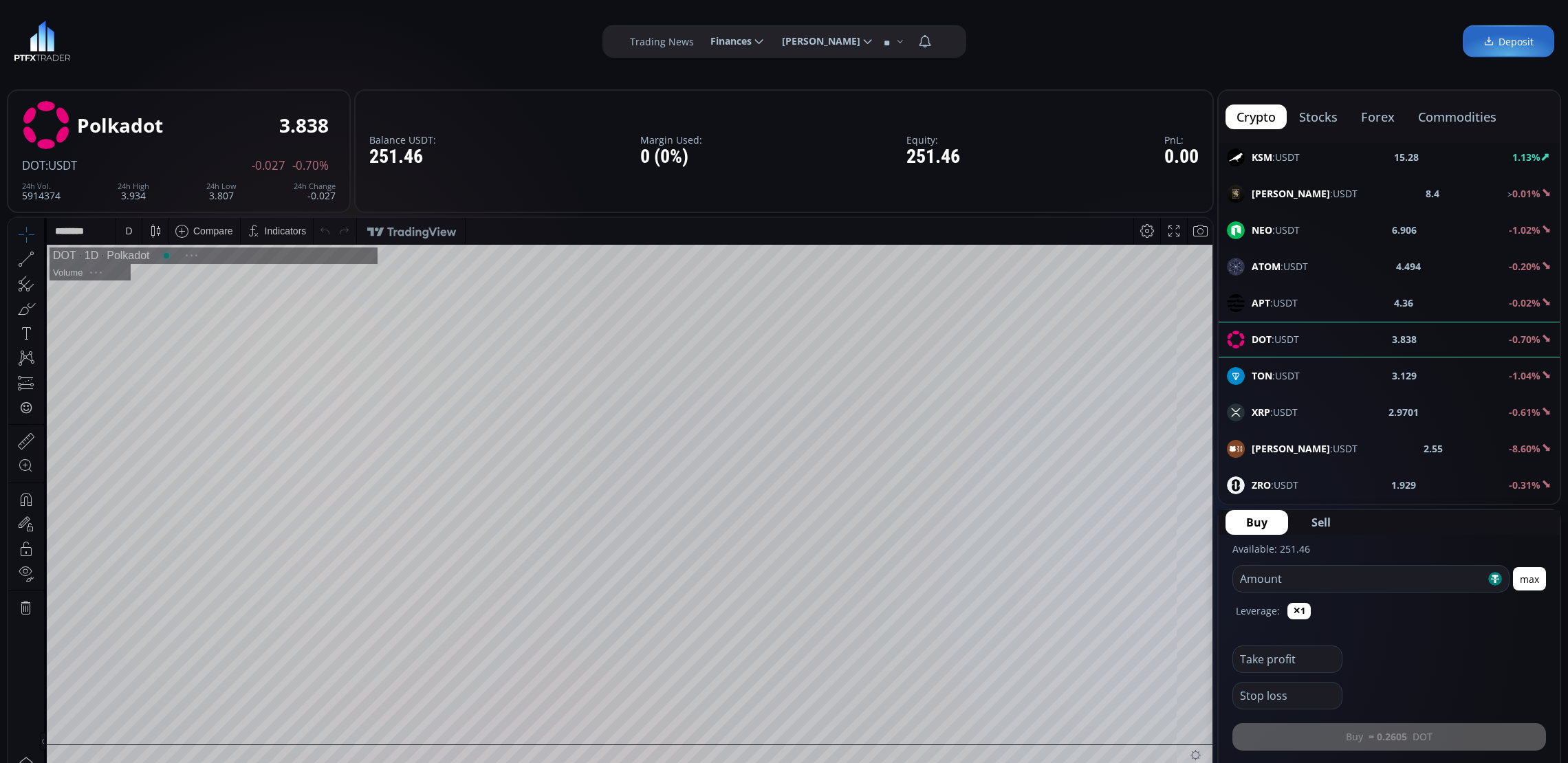
click at [1321, 403] on div "XRP :USDT 2.9701 -0.61%" at bounding box center [1389, 412] width 341 height 36
click at [127, 225] on div "D" at bounding box center [128, 231] width 7 height 11
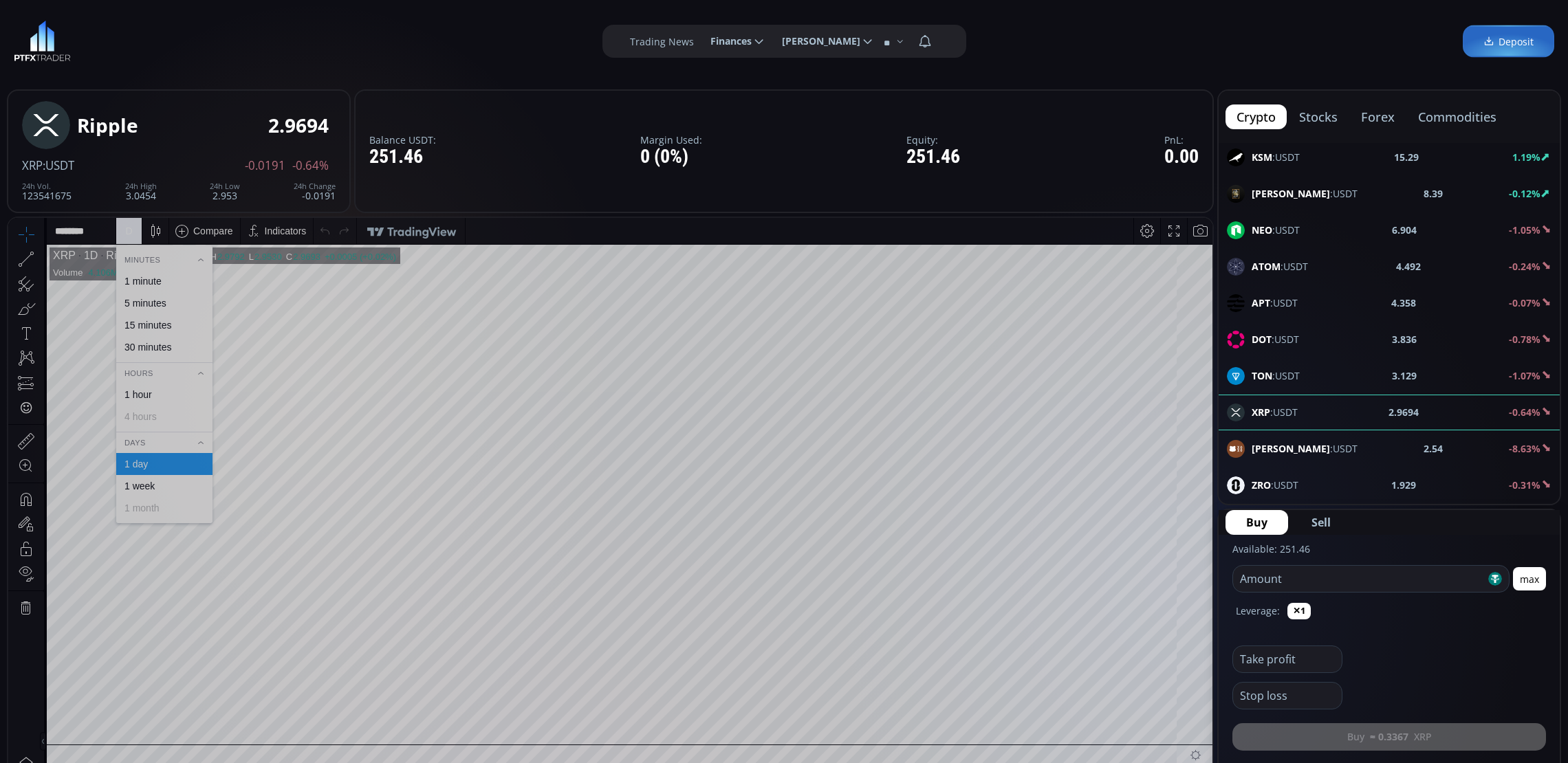
click at [153, 276] on div "1 minute" at bounding box center [143, 281] width 37 height 11
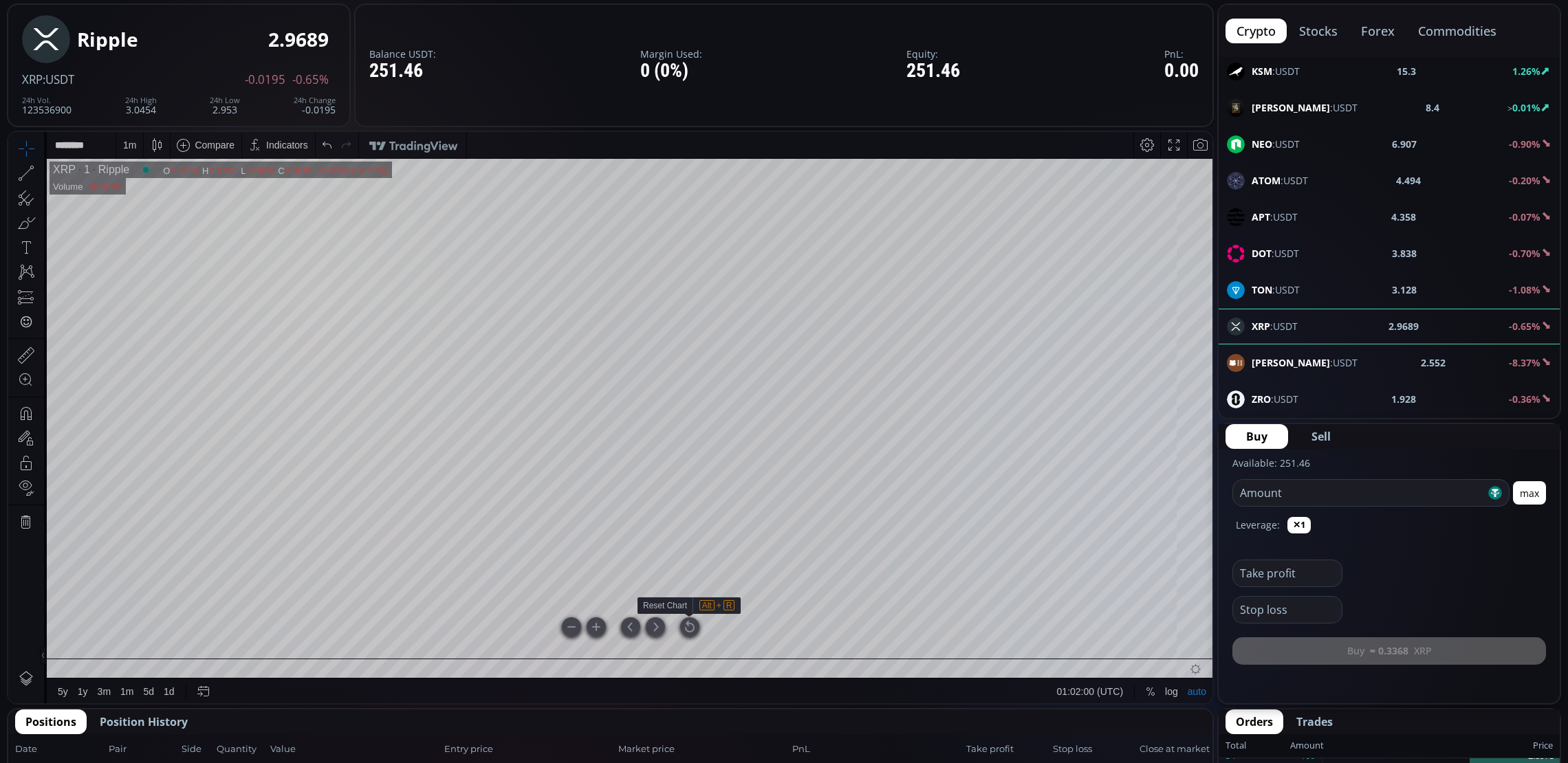
click at [687, 621] on div at bounding box center [690, 627] width 19 height 19
click at [131, 137] on div "1 m" at bounding box center [130, 145] width 13 height 26
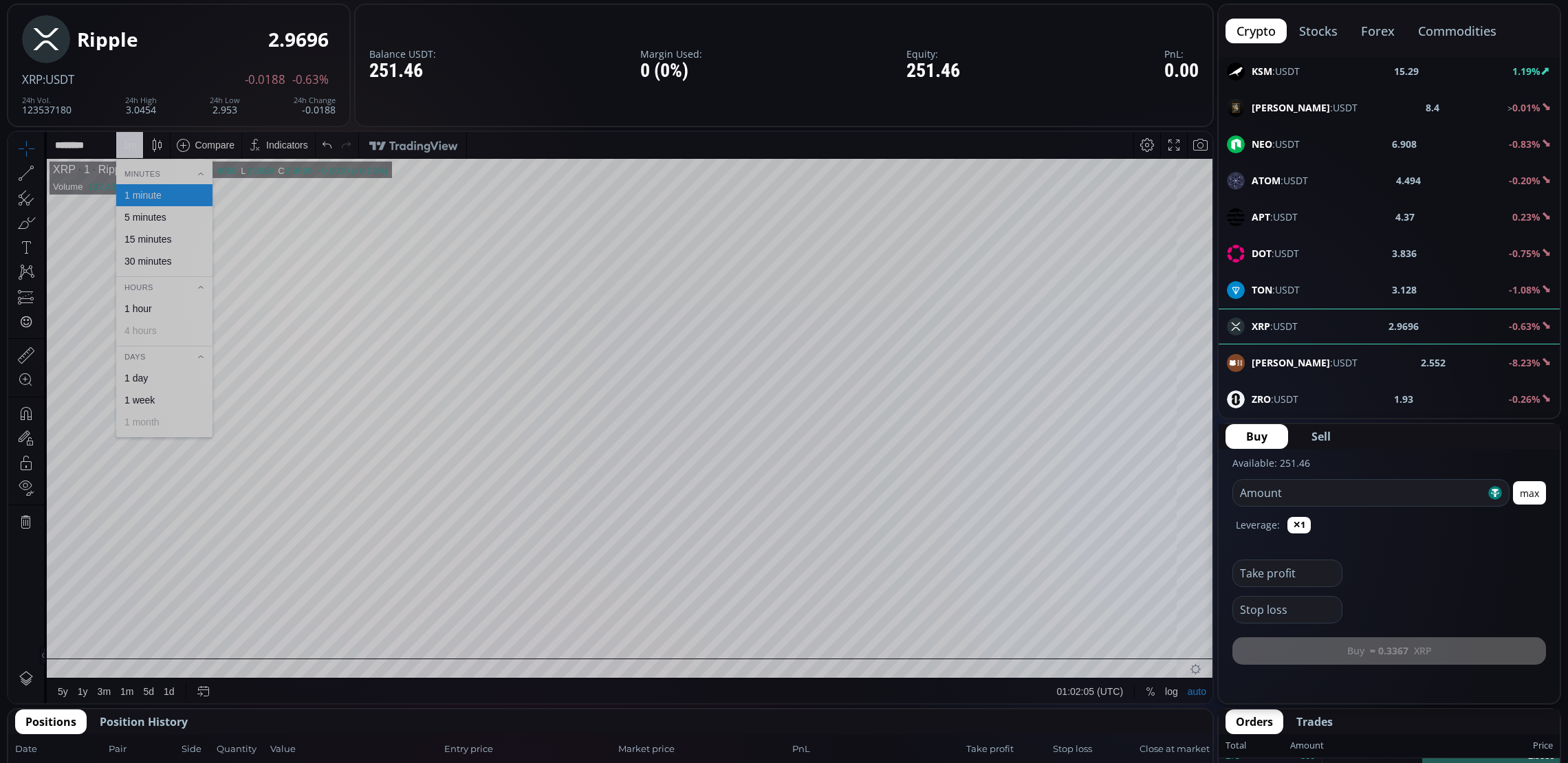
click at [172, 228] on div "15 minutes" at bounding box center [164, 239] width 96 height 22
click at [134, 148] on div "15 m" at bounding box center [132, 144] width 18 height 11
click at [189, 195] on div "1 minute" at bounding box center [163, 195] width 84 height 11
click at [122, 143] on div "1 m" at bounding box center [129, 145] width 27 height 26
click at [154, 220] on div "5 minutes" at bounding box center [145, 217] width 42 height 11
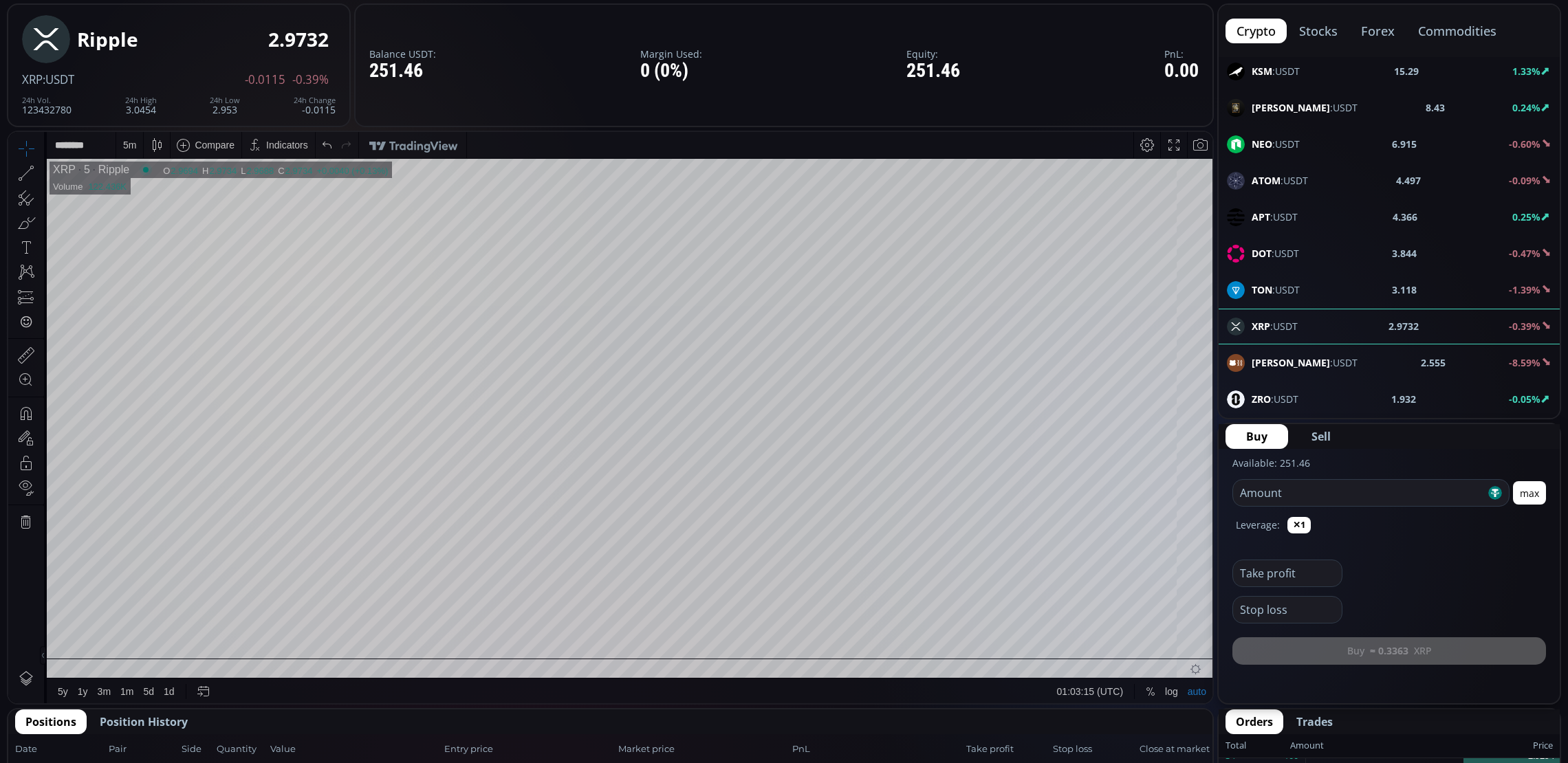
click at [124, 147] on div "5 m" at bounding box center [130, 144] width 13 height 11
click at [139, 192] on div "1 minute" at bounding box center [143, 195] width 37 height 11
click at [691, 627] on div at bounding box center [690, 627] width 19 height 19
click at [126, 147] on div "1 m" at bounding box center [130, 144] width 13 height 11
click at [146, 222] on div "5 minutes" at bounding box center [145, 217] width 42 height 11
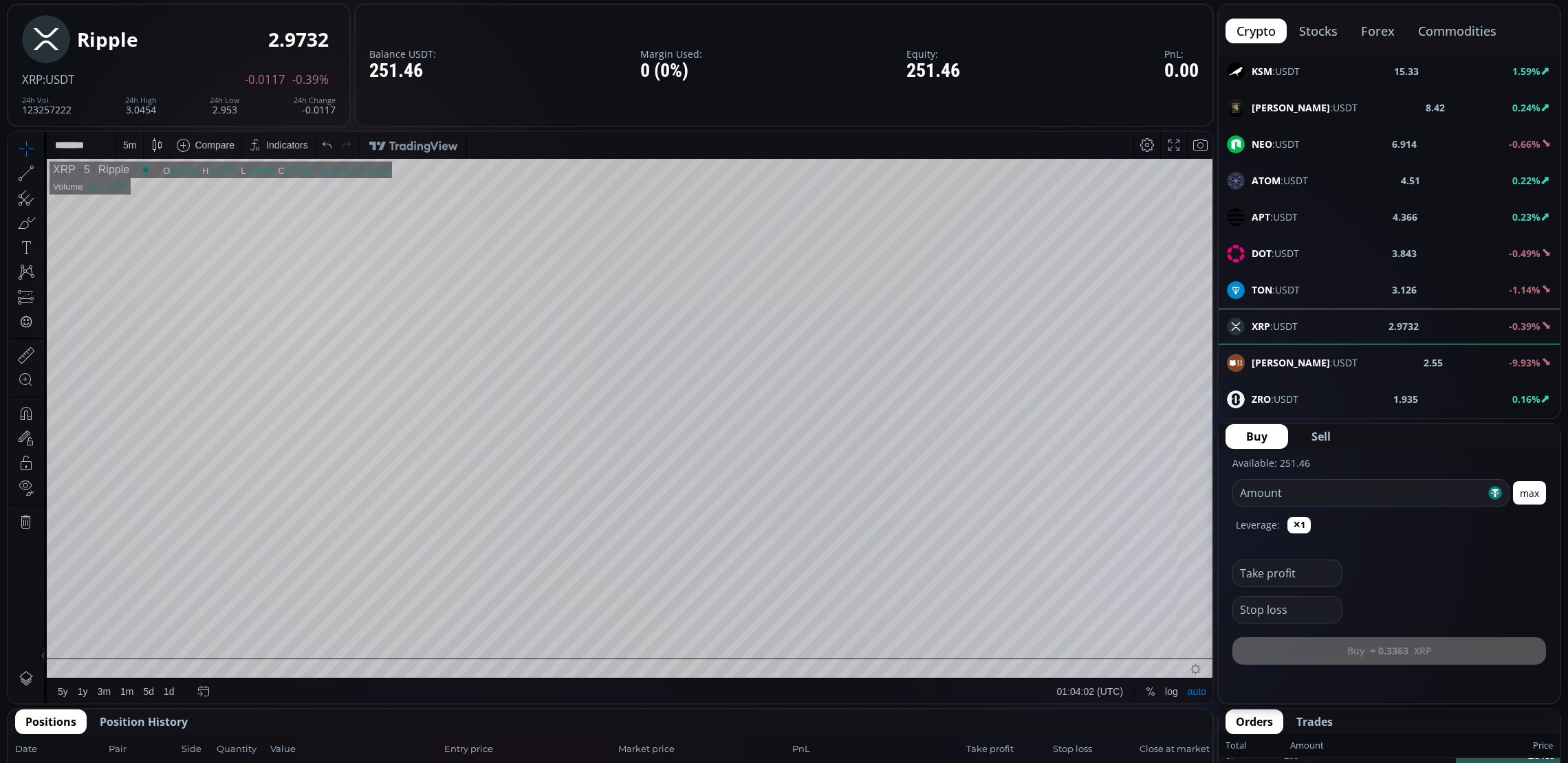
click at [123, 142] on div "5 m" at bounding box center [130, 144] width 13 height 11
click at [137, 185] on div "1 minute" at bounding box center [164, 195] width 96 height 22
click at [1329, 290] on div "TON :USDT 3.126 -1.11%" at bounding box center [1389, 290] width 325 height 18
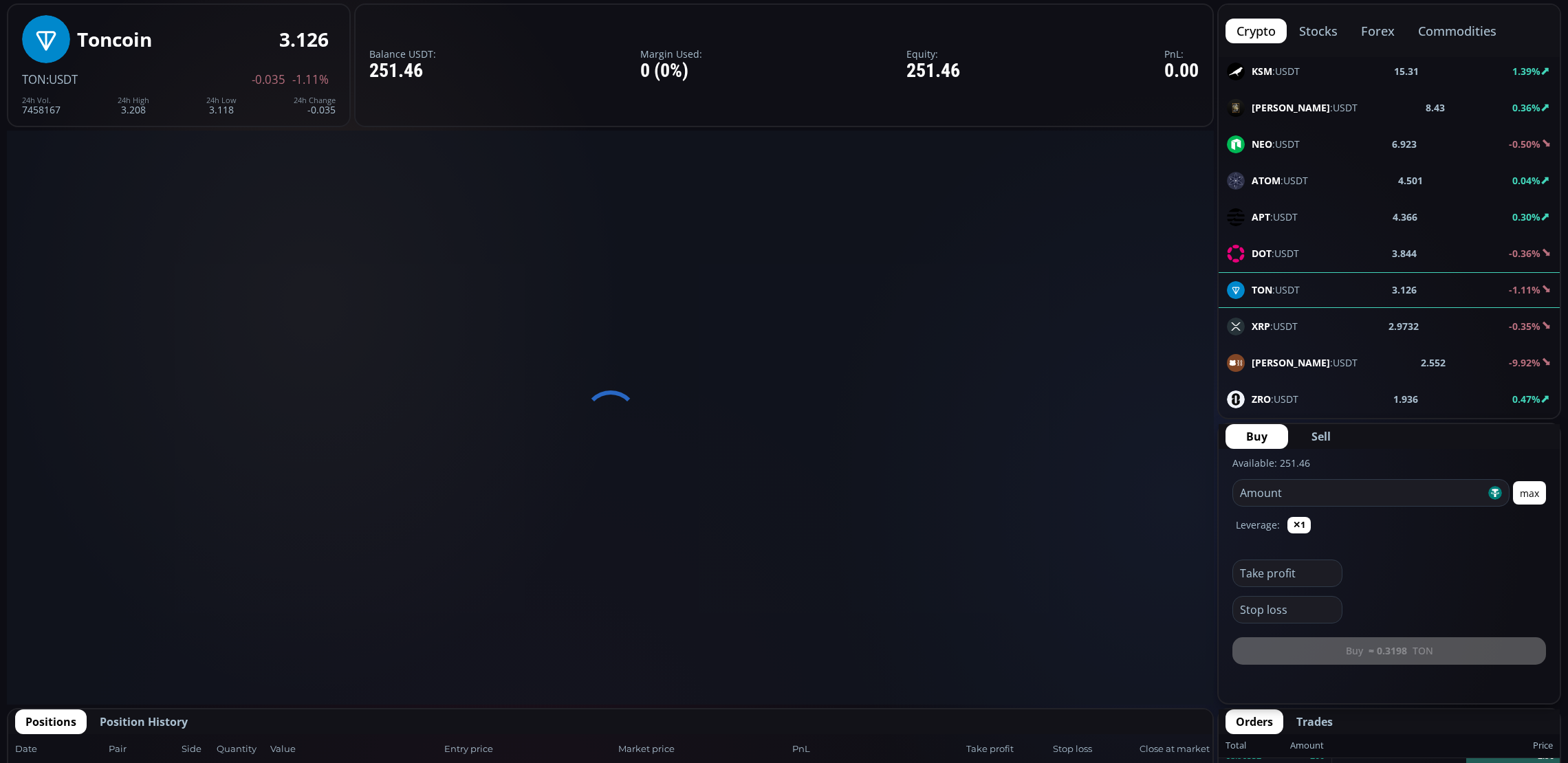
click at [1295, 333] on span "XRP :USDT" at bounding box center [1274, 326] width 46 height 15
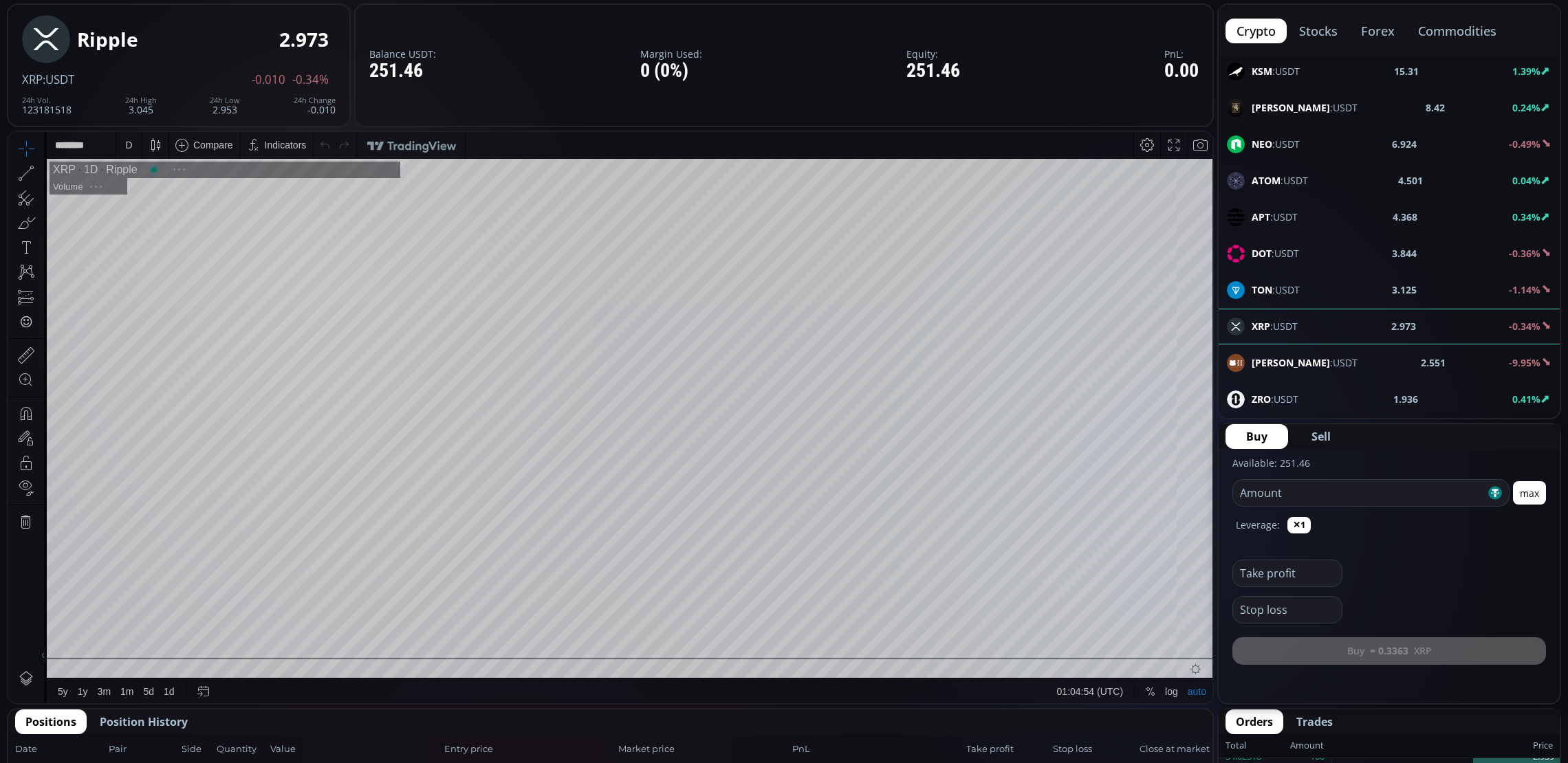
scroll to position [193, 0]
click at [125, 147] on div "D" at bounding box center [128, 144] width 7 height 11
click at [144, 201] on div "1 minute" at bounding box center [164, 195] width 96 height 22
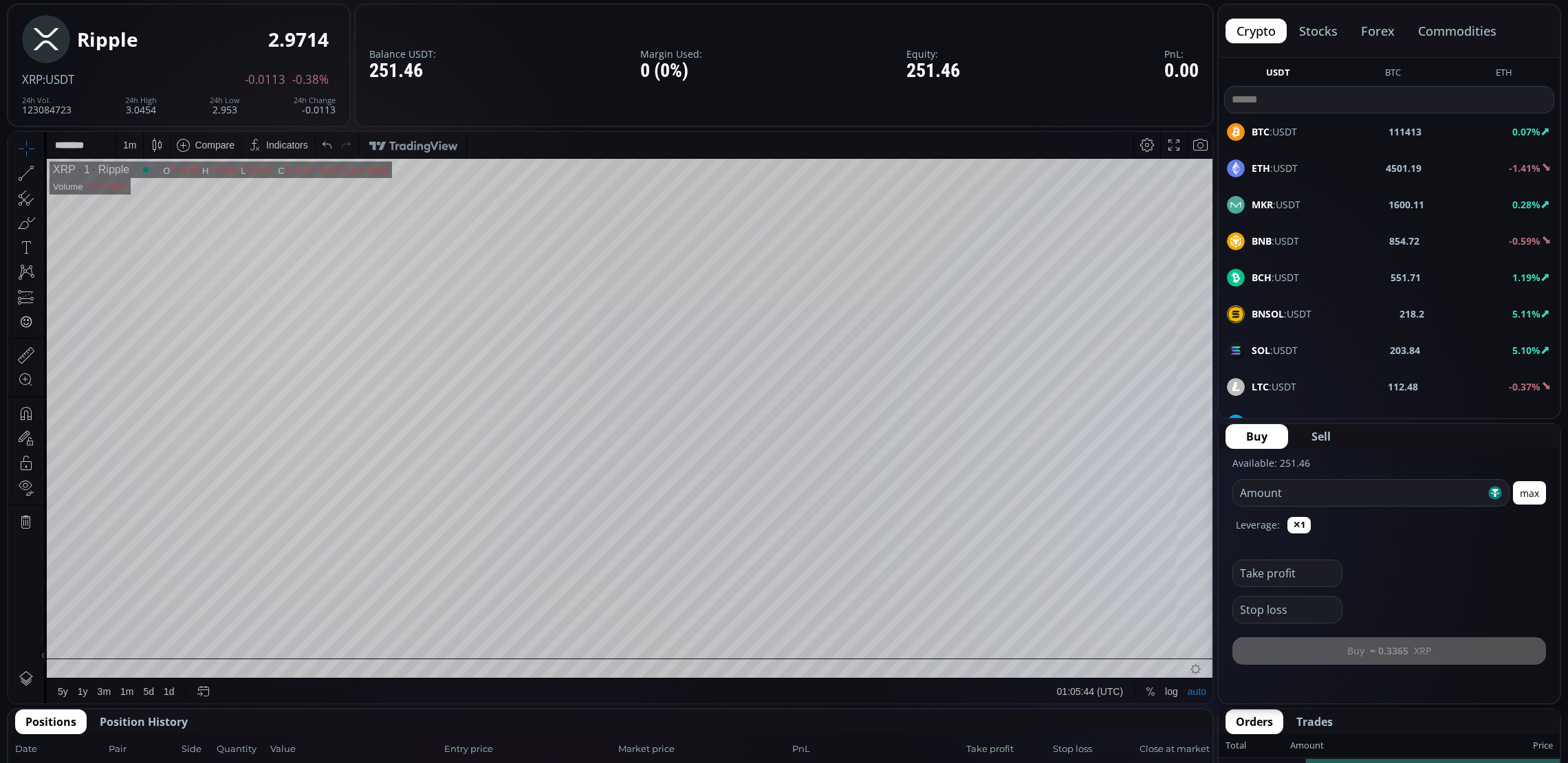
scroll to position [534, 0]
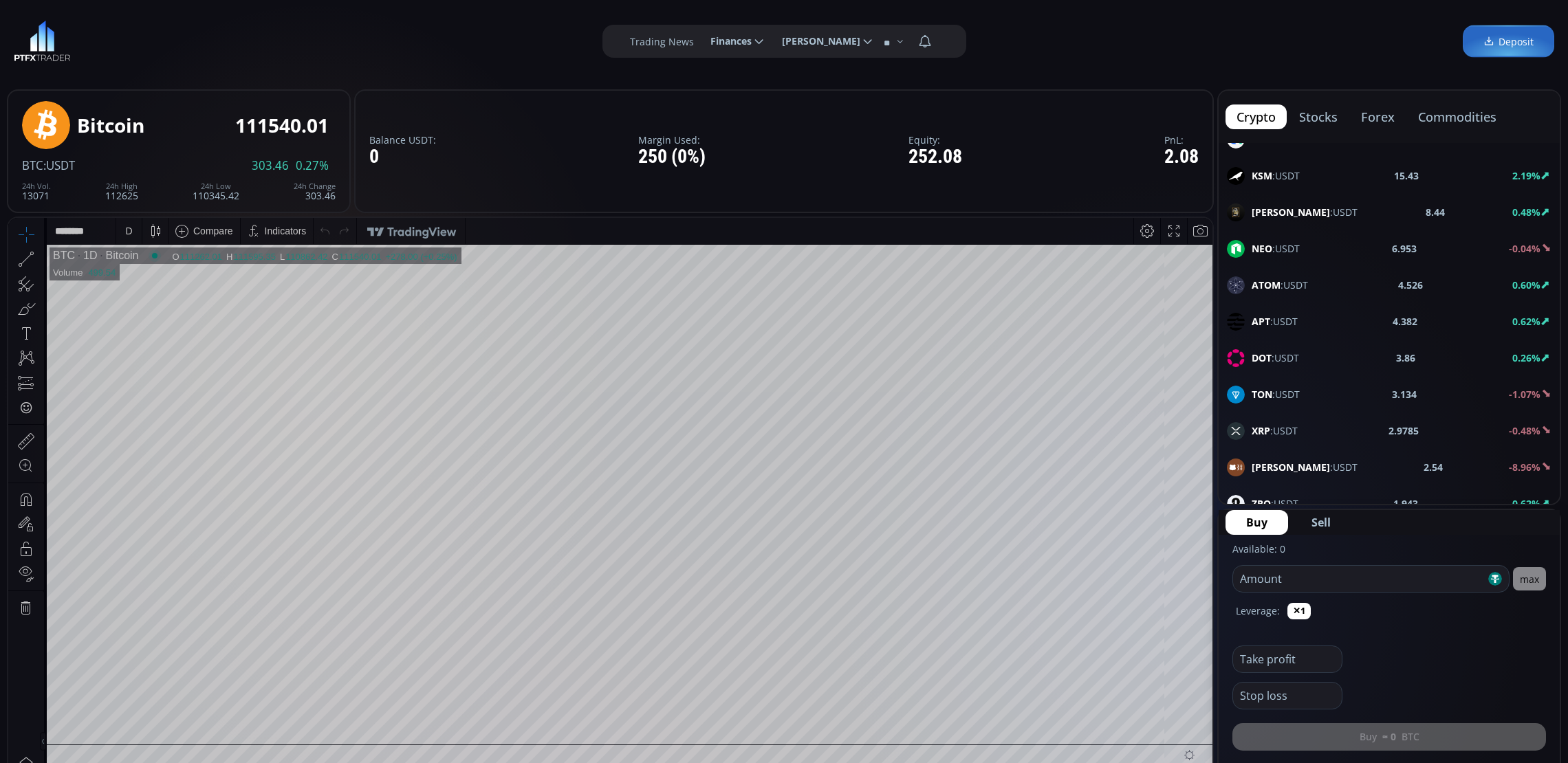
scroll to position [687, 0]
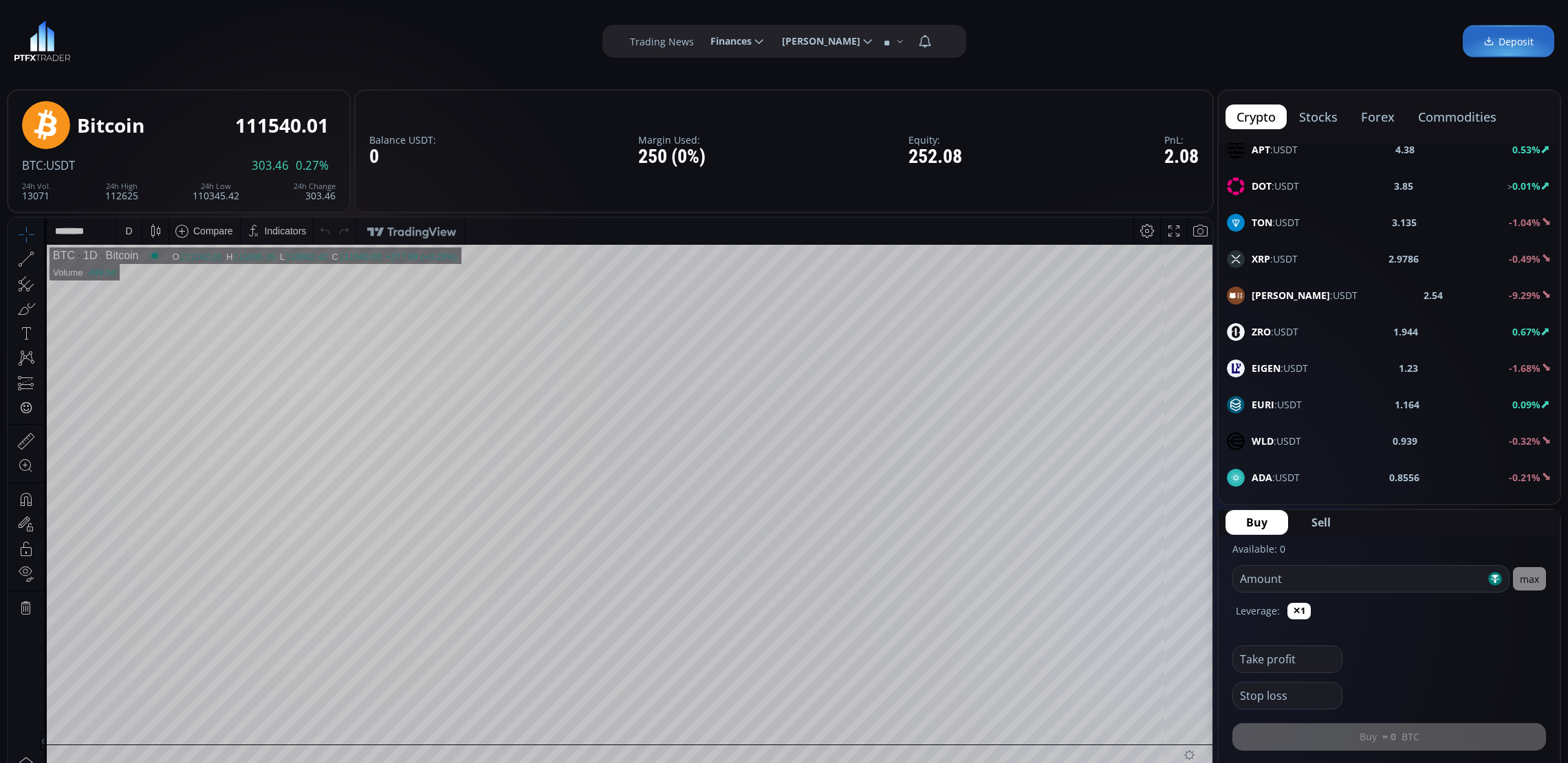
click at [1279, 258] on span "XRP :USDT" at bounding box center [1274, 259] width 46 height 15
click at [116, 232] on div "D" at bounding box center [128, 231] width 26 height 26
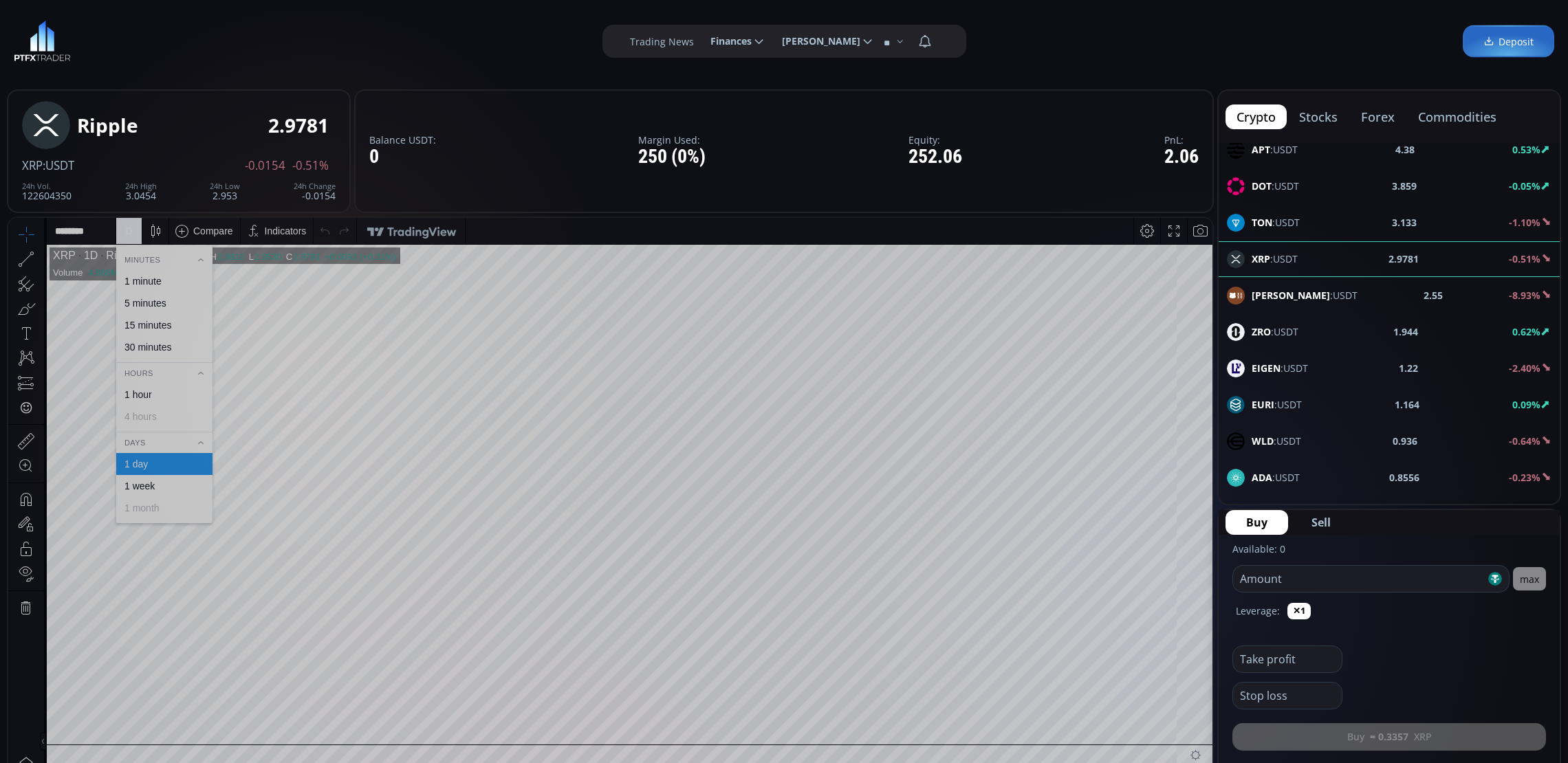
click at [152, 274] on div "1 minute" at bounding box center [164, 281] width 96 height 22
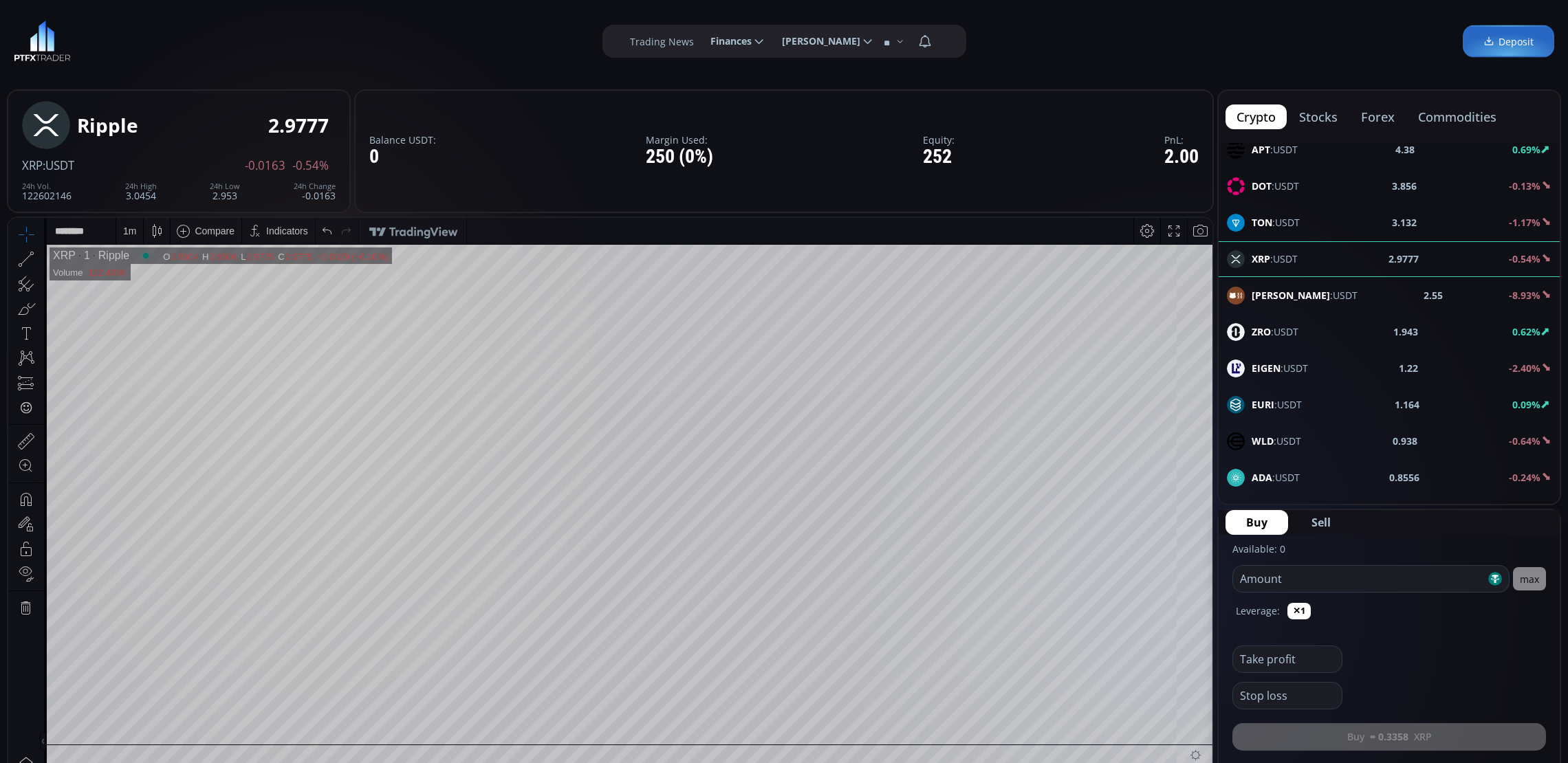
scroll to position [257, 0]
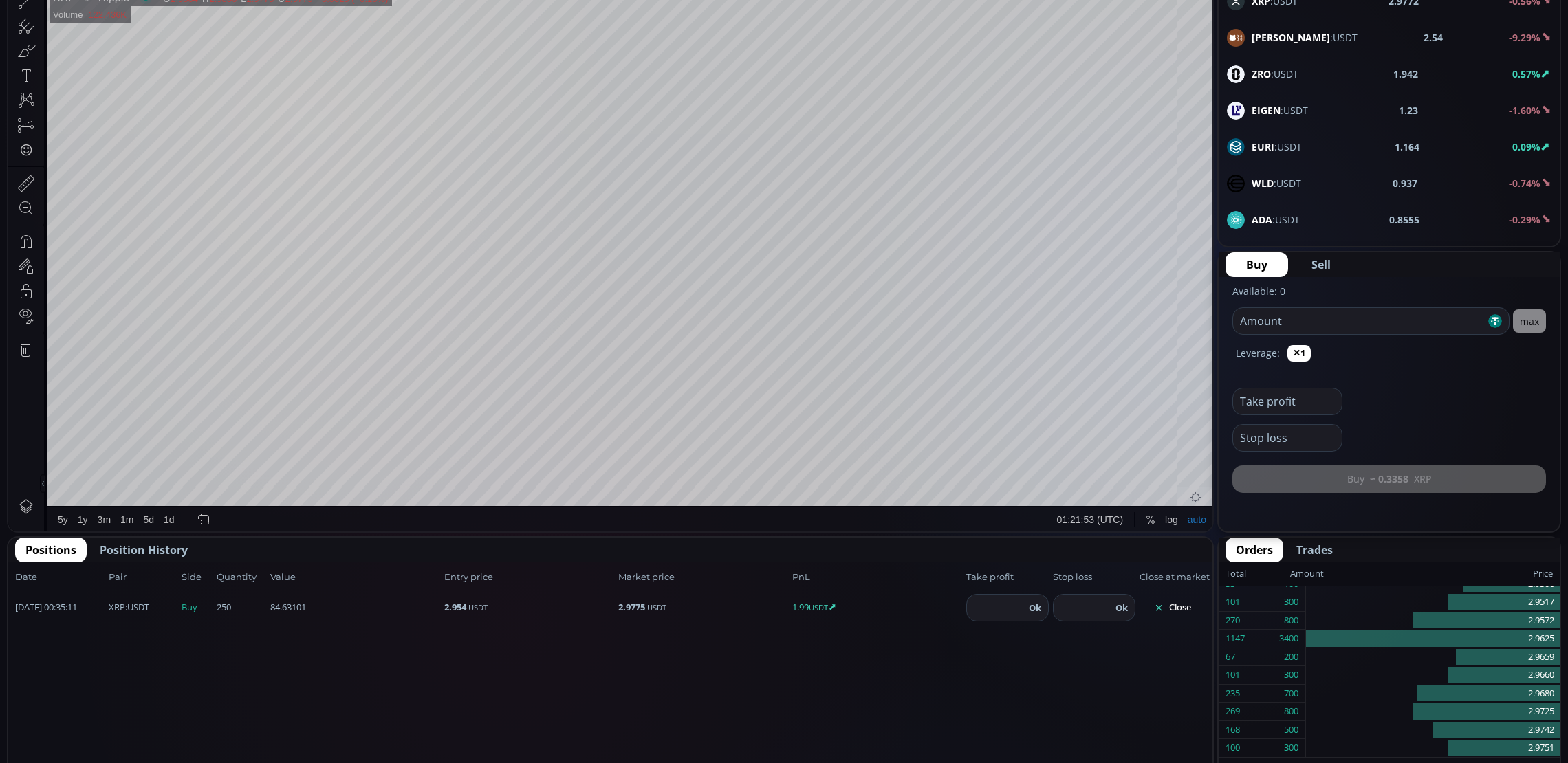
click at [1174, 598] on button "Close" at bounding box center [1173, 608] width 66 height 22
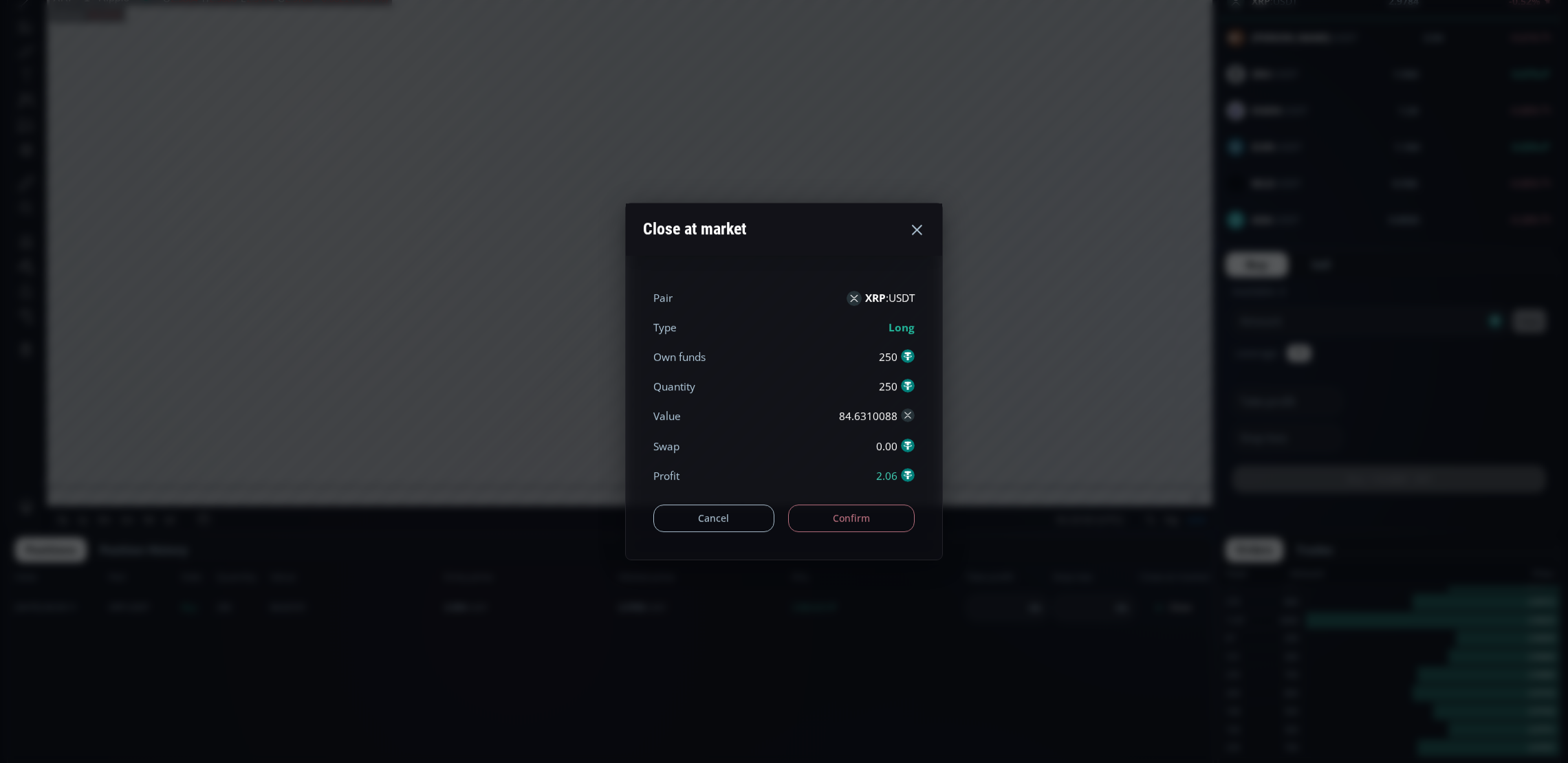
click at [824, 514] on button "Confirm" at bounding box center [851, 519] width 127 height 28
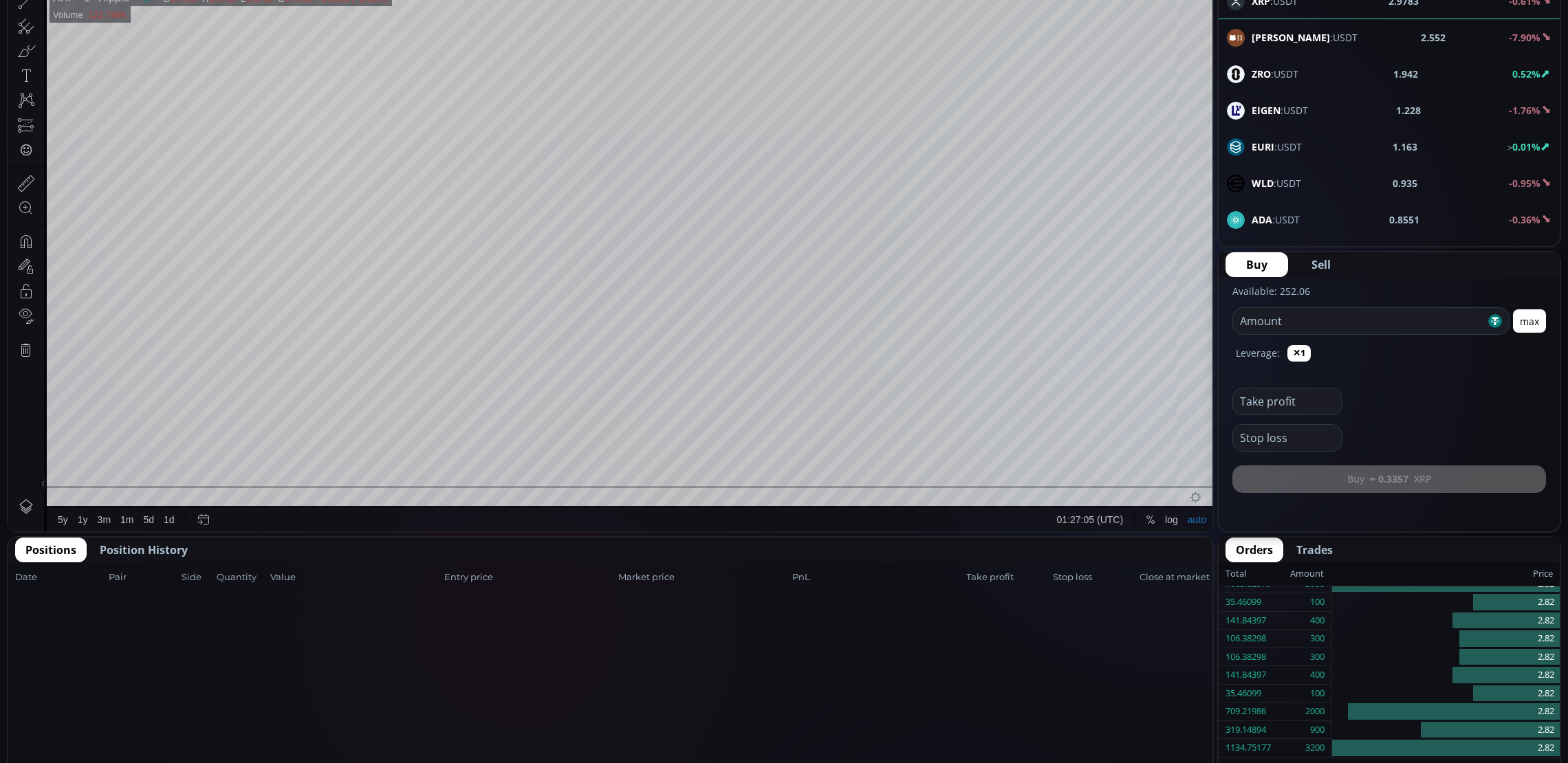
click at [150, 558] on button "Position History" at bounding box center [144, 550] width 109 height 25
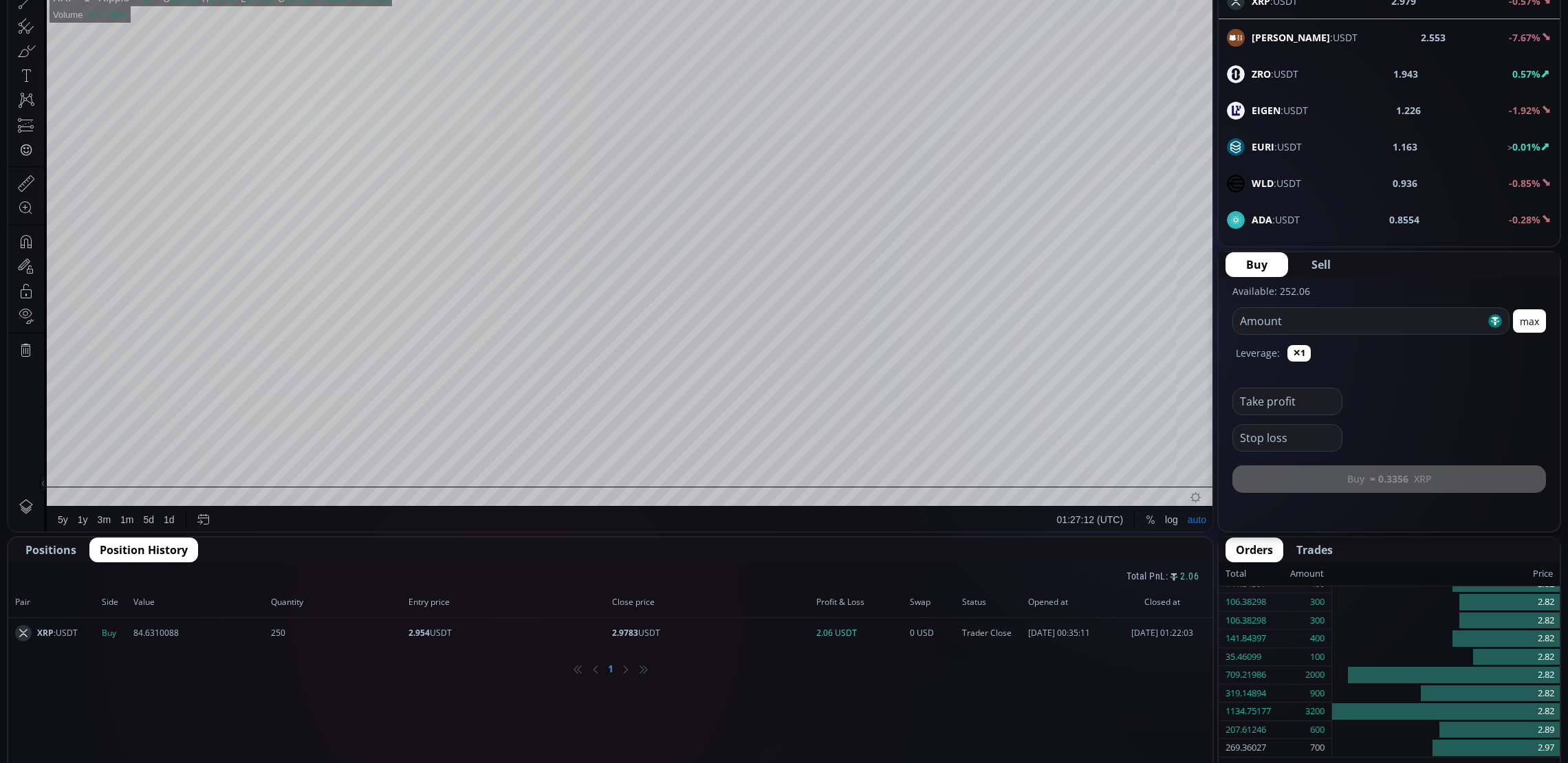
click at [30, 546] on span "Positions" at bounding box center [51, 550] width 51 height 17
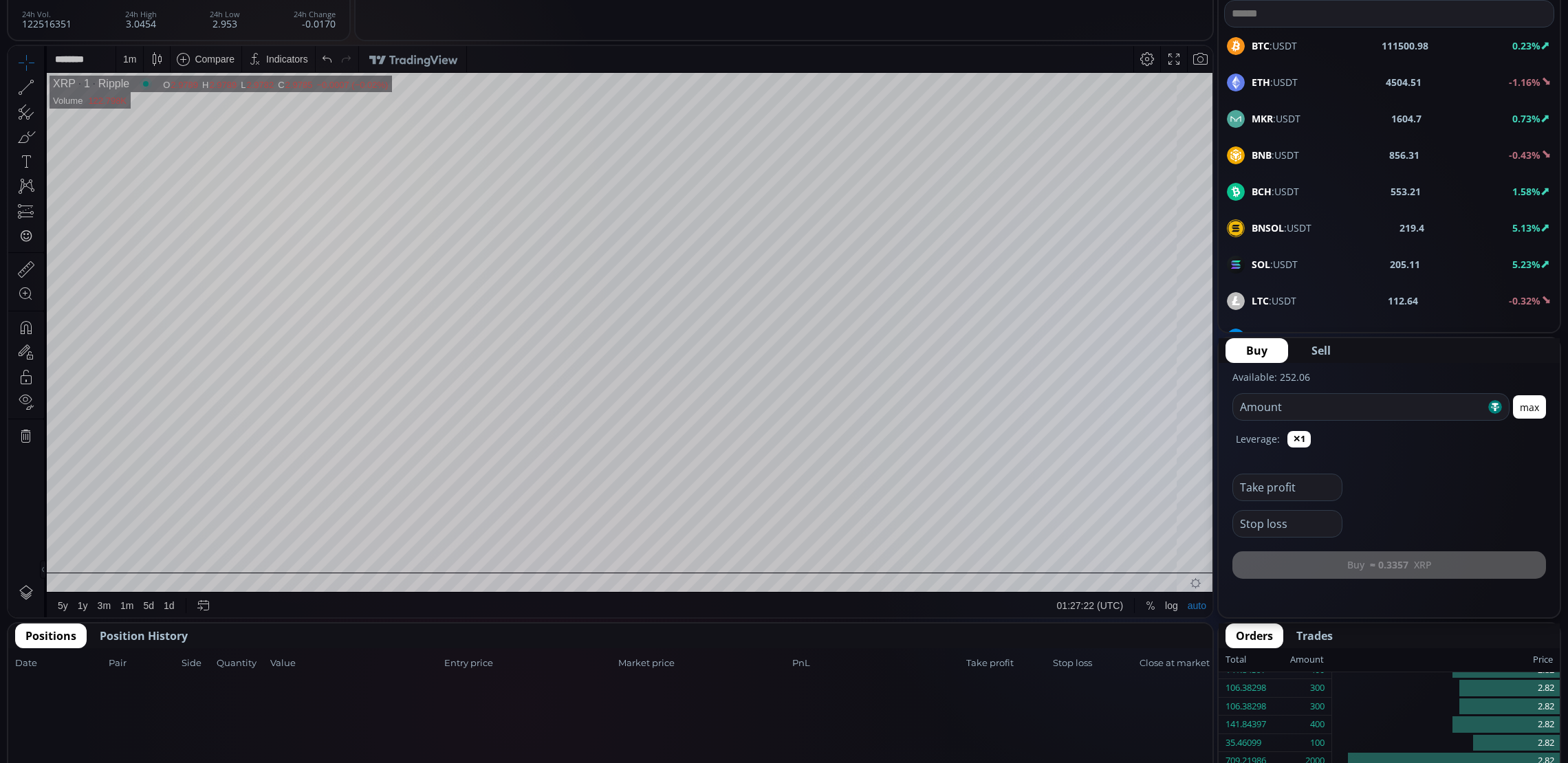
scroll to position [86, 0]
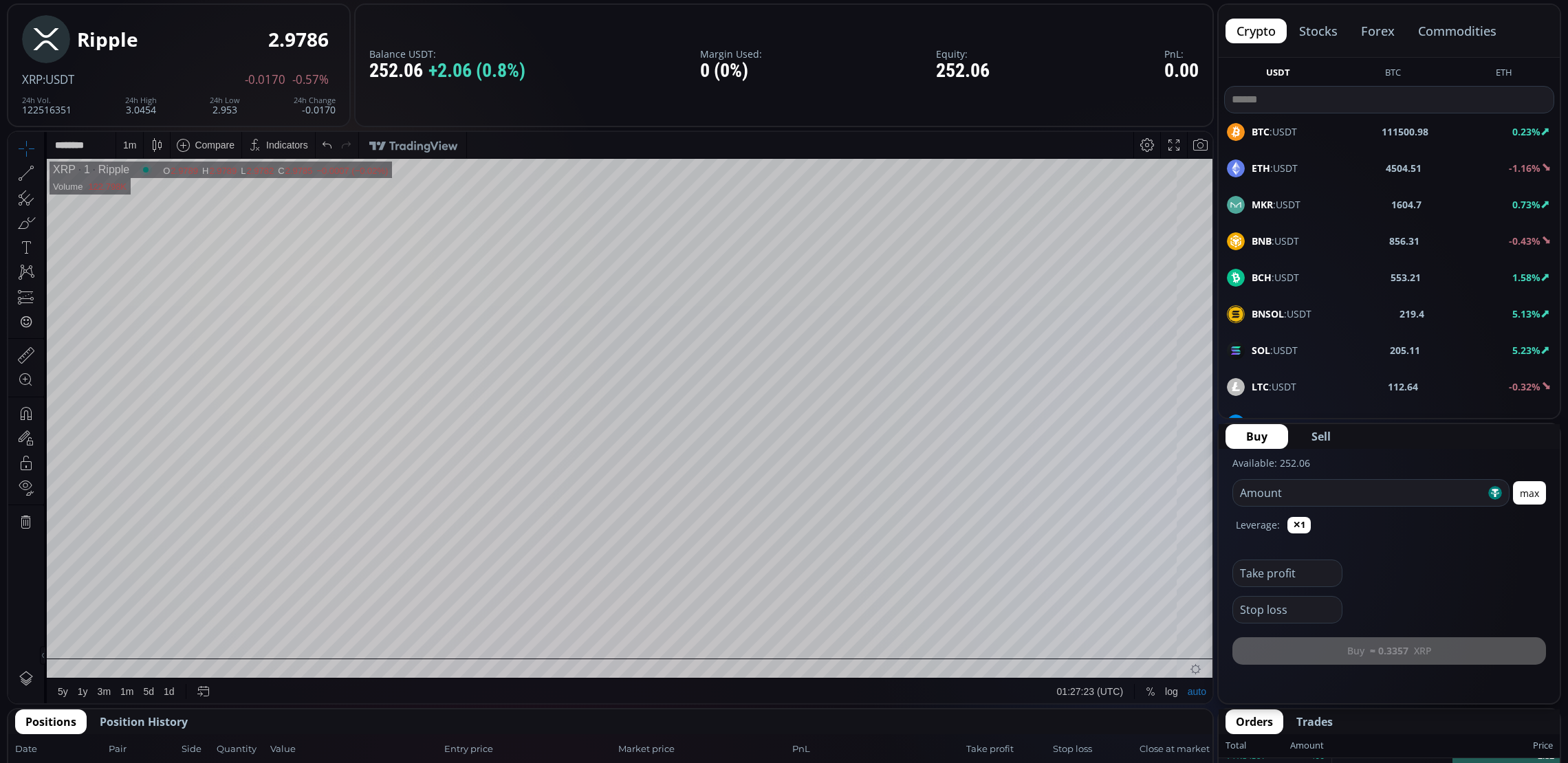
click at [1277, 352] on span "SOL :USDT" at bounding box center [1274, 350] width 46 height 15
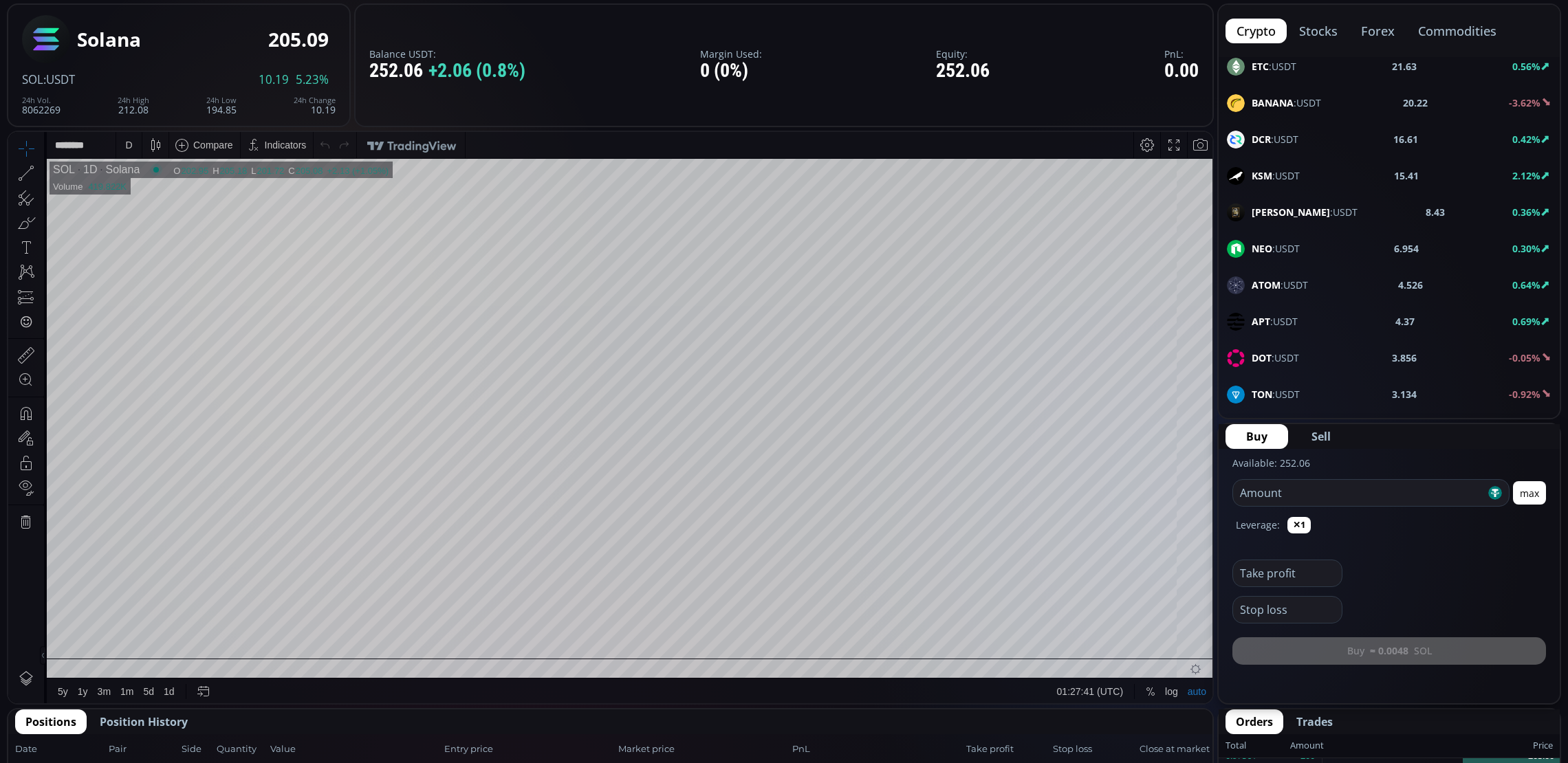
scroll to position [602, 0]
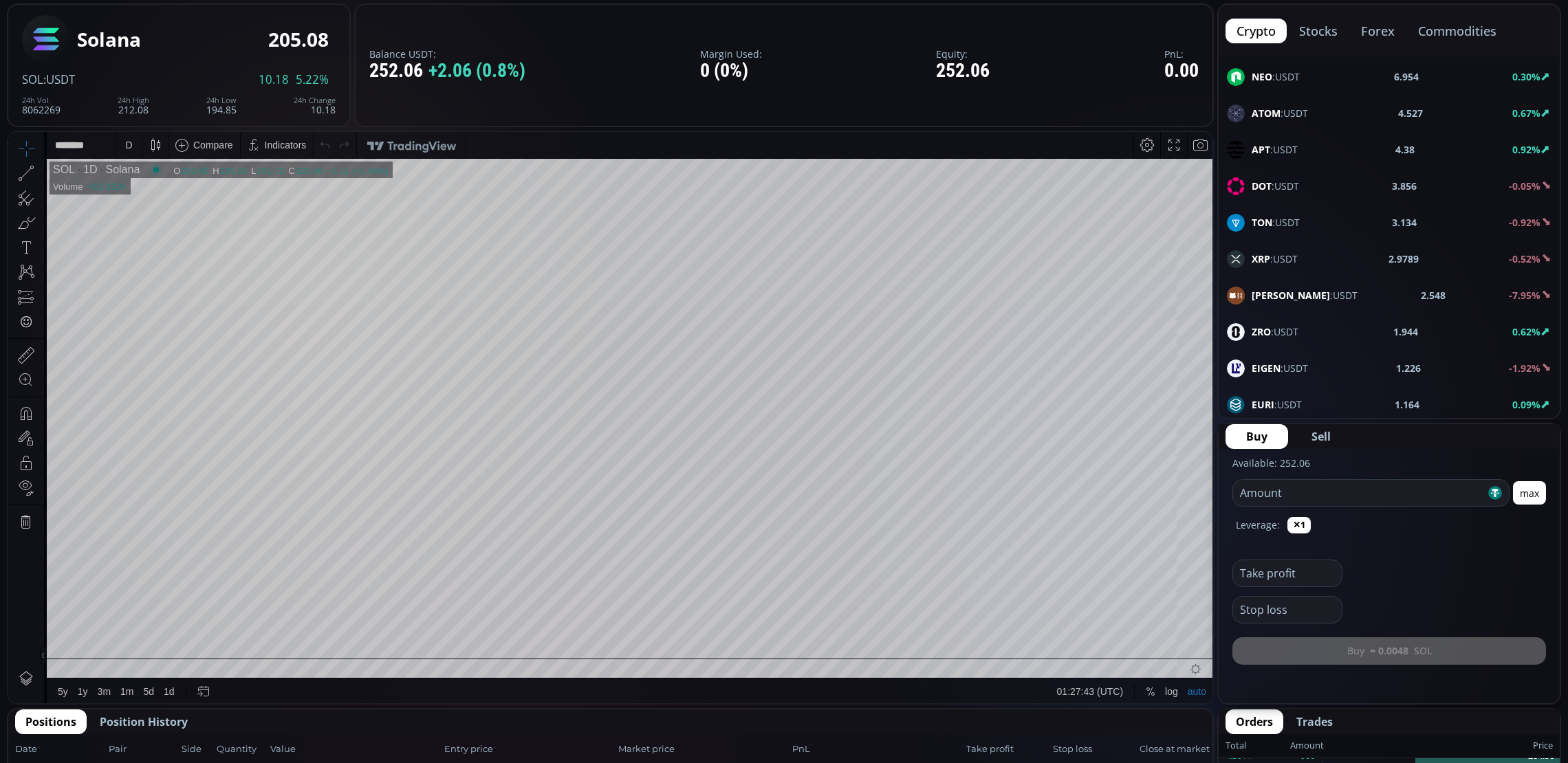
click at [1335, 268] on div "XRP :USDT 2.9789 -0.52%" at bounding box center [1389, 259] width 325 height 18
